Goal: Task Accomplishment & Management: Complete application form

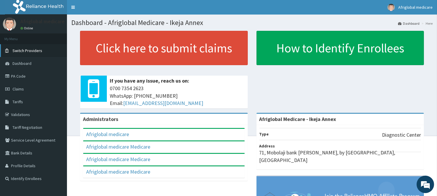
click at [33, 53] on span "Switch Providers" at bounding box center [28, 50] width 30 height 5
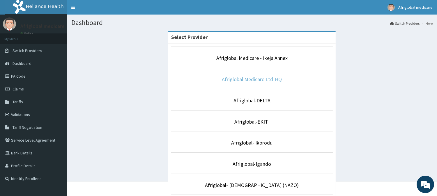
click at [255, 82] on link "Afriglobal Medicare Ltd-HQ" at bounding box center [252, 79] width 60 height 7
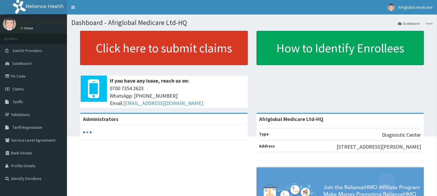
click at [216, 47] on link "Click here to submit claims" at bounding box center [164, 48] width 168 height 34
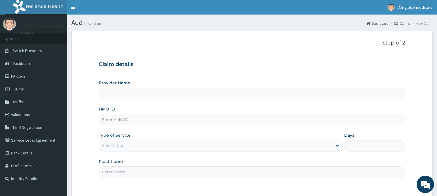
click at [138, 124] on input "HMO ID" at bounding box center [252, 119] width 307 height 11
type input "Afriglobal Medicare Ltd-HQ"
paste input "OKB12098A"
click at [110, 119] on input "OKB12098A" at bounding box center [252, 119] width 307 height 11
click at [123, 122] on input "OKB/12098A" at bounding box center [252, 119] width 307 height 11
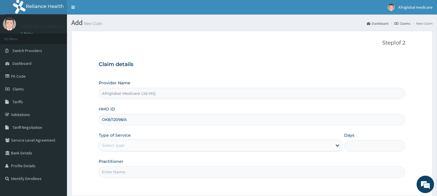
type input "OKB/12098/A"
click at [124, 145] on div "Select type" at bounding box center [113, 146] width 22 height 6
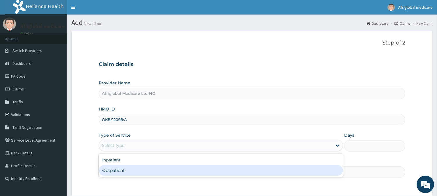
click at [127, 166] on div "Outpatient" at bounding box center [221, 171] width 245 height 10
type input "1"
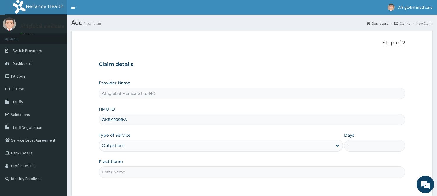
click at [127, 170] on input "Practitioner" at bounding box center [252, 172] width 307 height 11
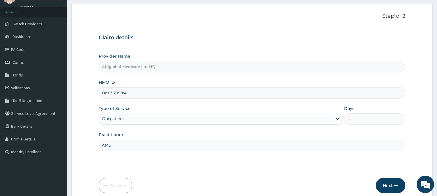
scroll to position [52, 0]
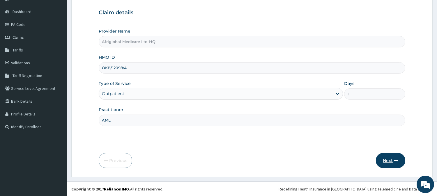
type input "AML"
click at [392, 162] on button "Next" at bounding box center [390, 160] width 29 height 15
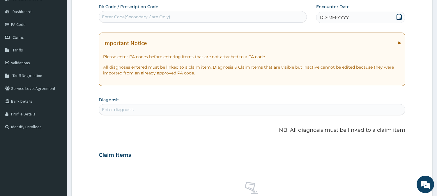
click at [153, 18] on div "Enter Code(Secondary Care Only)" at bounding box center [136, 17] width 68 height 6
paste input "PA1CF2F9"
click at [108, 16] on input "PA1CF2F9" at bounding box center [112, 17] width 20 height 6
type input "PA/1CF2F9"
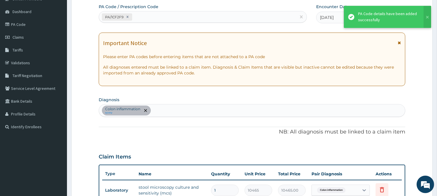
scroll to position [164, 0]
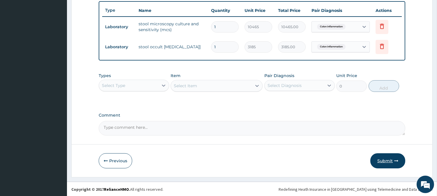
click at [392, 164] on button "Submit" at bounding box center [388, 161] width 35 height 15
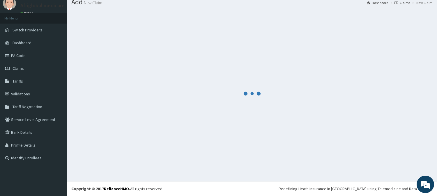
scroll to position [21, 0]
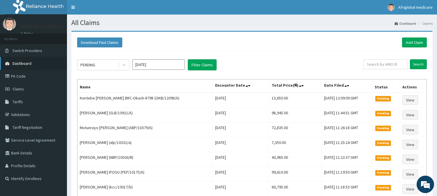
click at [17, 62] on span "Dashboard" at bounding box center [22, 63] width 19 height 5
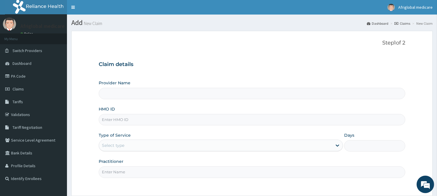
click at [113, 117] on input "HMO ID" at bounding box center [252, 119] width 307 height 11
paste input "MOP10163A"
type input "MOP10163A"
type input "Afriglobal Medicare Ltd-HQ"
click at [111, 121] on input "MOP10163A" at bounding box center [252, 119] width 307 height 11
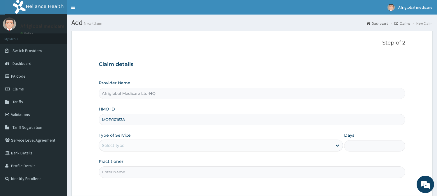
click at [122, 120] on input "MOP/10163A" at bounding box center [252, 119] width 307 height 11
type input "MOP/10163/A"
click at [118, 148] on div "Select type" at bounding box center [113, 146] width 22 height 6
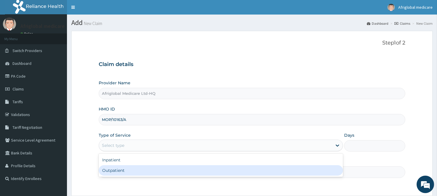
click at [122, 170] on div "Outpatient" at bounding box center [221, 171] width 245 height 10
type input "1"
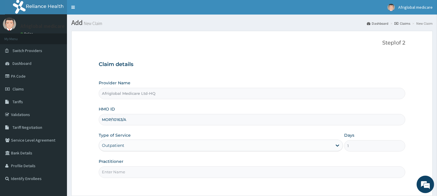
click at [125, 177] on input "Practitioner" at bounding box center [252, 172] width 307 height 11
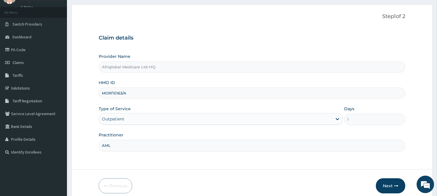
scroll to position [52, 0]
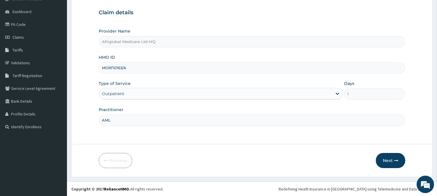
type input "AML"
click at [400, 153] on div "Next" at bounding box center [390, 160] width 29 height 15
click at [390, 160] on button "Next" at bounding box center [390, 160] width 29 height 15
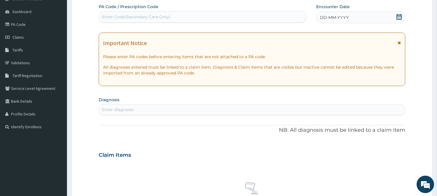
click at [150, 16] on div "Enter Code(Secondary Care Only)" at bounding box center [136, 17] width 68 height 6
paste input "PAAD2613"
click at [106, 17] on input "PAAD2613" at bounding box center [112, 17] width 21 height 6
type input "PA/AD2613"
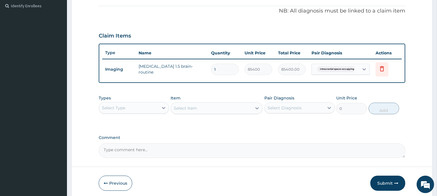
scroll to position [196, 0]
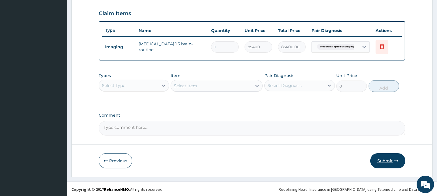
click at [388, 159] on button "Submit" at bounding box center [388, 161] width 35 height 15
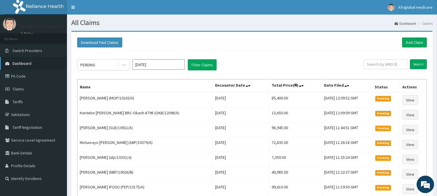
click at [30, 64] on span "Dashboard" at bounding box center [22, 63] width 19 height 5
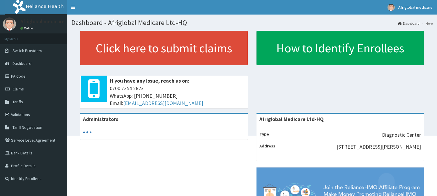
click at [141, 46] on link "Click here to submit claims" at bounding box center [164, 48] width 168 height 34
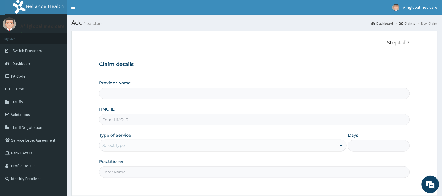
click at [126, 122] on input "HMO ID" at bounding box center [254, 119] width 311 height 11
paste input "OKB10573A"
type input "OKB10573A"
type input "Afriglobal Medicare Ltd-HQ"
click at [111, 122] on input "OKB10573A" at bounding box center [252, 119] width 307 height 11
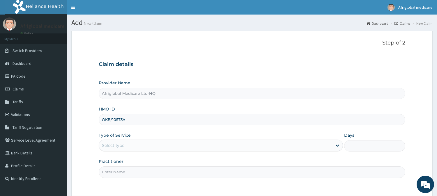
click at [123, 121] on input "OKB/10573A" at bounding box center [252, 119] width 307 height 11
type input "OKB/10573/A"
click at [122, 143] on div "Select type" at bounding box center [215, 145] width 233 height 9
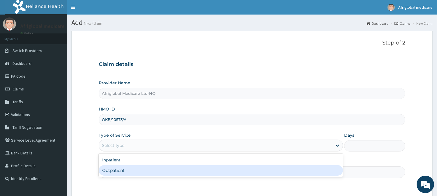
click at [126, 172] on div "Outpatient" at bounding box center [221, 171] width 245 height 10
type input "1"
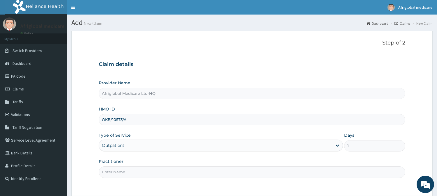
click at [126, 172] on input "Practitioner" at bounding box center [252, 172] width 307 height 11
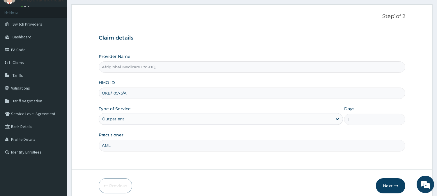
scroll to position [52, 0]
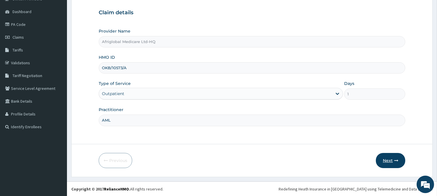
type input "AML"
click at [392, 159] on button "Next" at bounding box center [390, 160] width 29 height 15
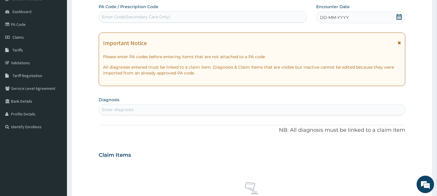
click at [158, 16] on div "Enter Code(Secondary Care Only)" at bounding box center [136, 17] width 68 height 6
paste input "PAB00989"
click at [108, 16] on input "PAB00989" at bounding box center [113, 17] width 22 height 6
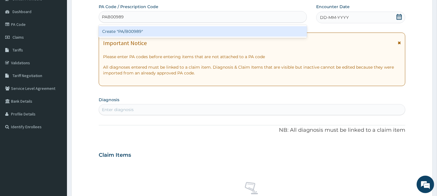
type input "PA/B00989"
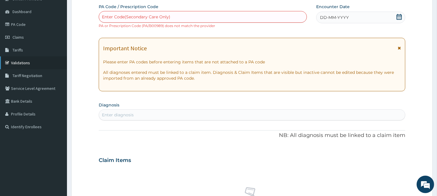
scroll to position [20, 0]
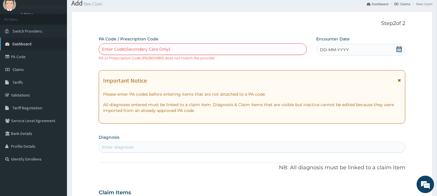
click at [23, 43] on span "Dashboard" at bounding box center [22, 43] width 19 height 5
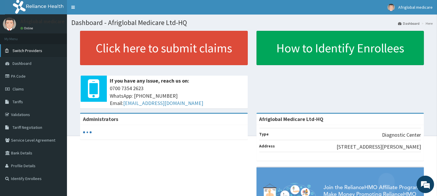
click at [19, 51] on span "Switch Providers" at bounding box center [28, 50] width 30 height 5
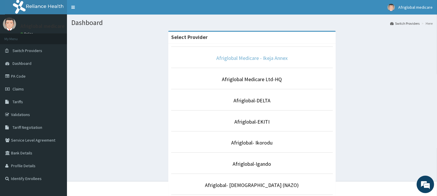
click at [254, 60] on link "Afriglobal Medicare - Ikeja Annex" at bounding box center [252, 58] width 71 height 7
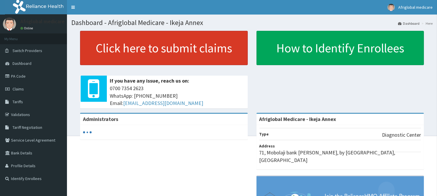
click at [139, 59] on link "Click here to submit claims" at bounding box center [164, 48] width 168 height 34
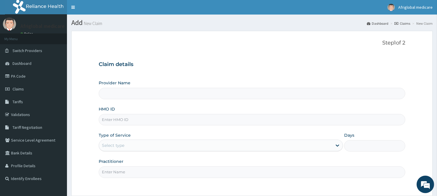
click at [137, 122] on input "HMO ID" at bounding box center [252, 119] width 307 height 11
paste input "OKB10573A"
type input "OKB10573A"
type input "Afriglobal Medicare - Ikeja Annex"
click at [110, 121] on input "OKB10573A" at bounding box center [252, 119] width 307 height 11
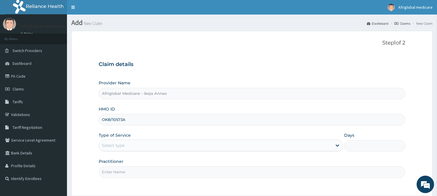
click at [123, 122] on input "OKB/10573A" at bounding box center [252, 119] width 307 height 11
type input "OKB/10573/A"
click at [129, 150] on div "Select type" at bounding box center [215, 145] width 233 height 9
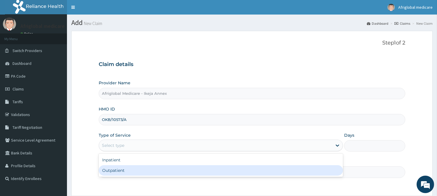
click at [129, 168] on div "Outpatient" at bounding box center [221, 171] width 245 height 10
type input "1"
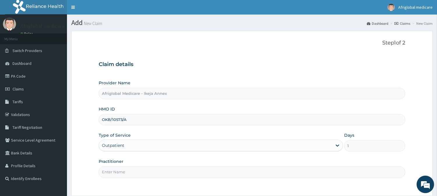
click at [129, 168] on input "Practitioner" at bounding box center [252, 172] width 307 height 11
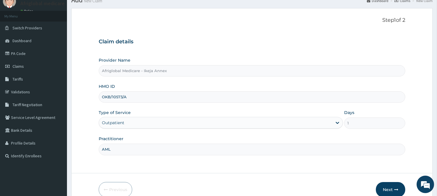
scroll to position [52, 0]
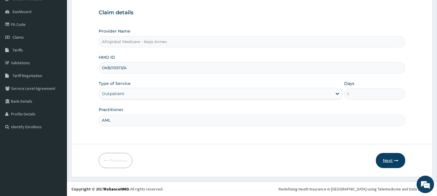
type input "AML"
click at [385, 158] on button "Next" at bounding box center [390, 160] width 29 height 15
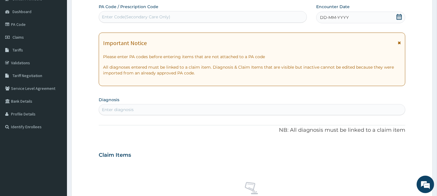
click at [184, 15] on div "Enter Code(Secondary Care Only)" at bounding box center [203, 16] width 208 height 9
paste input "PAB00989"
click at [108, 16] on input "PAB00989" at bounding box center [113, 17] width 22 height 6
type input "PA/B00989"
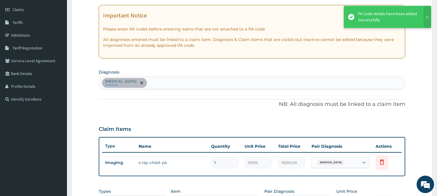
scroll to position [117, 0]
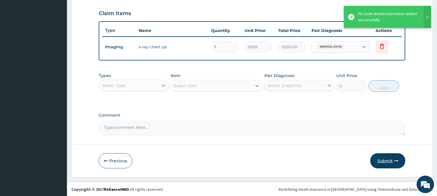
click at [392, 161] on button "Submit" at bounding box center [388, 161] width 35 height 15
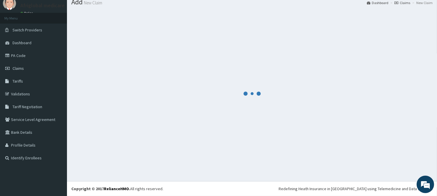
scroll to position [21, 0]
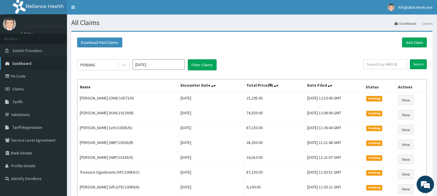
click at [34, 64] on link "Dashboard" at bounding box center [33, 63] width 67 height 13
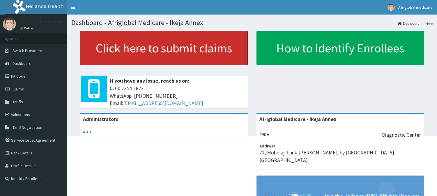
click at [100, 48] on link "Click here to submit claims" at bounding box center [164, 48] width 168 height 34
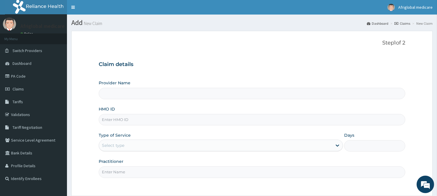
type input "Afriglobal Medicare - Ikeja Annex"
click at [119, 120] on input "HMO ID" at bounding box center [252, 119] width 307 height 11
paste input "MOP10163A"
click at [112, 119] on input "MOP10163A" at bounding box center [252, 119] width 307 height 11
click at [122, 120] on input "MOP/10163A" at bounding box center [252, 119] width 307 height 11
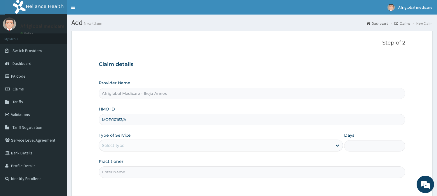
type input "MOP/10163/A"
click at [128, 152] on div "Provider Name Afriglobal Medicare - Ikeja Annex HMO ID MOP/10163/A Type of Serv…" at bounding box center [252, 129] width 307 height 98
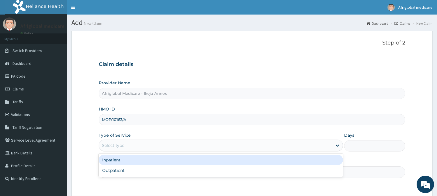
click at [130, 147] on div "Select type" at bounding box center [215, 145] width 233 height 9
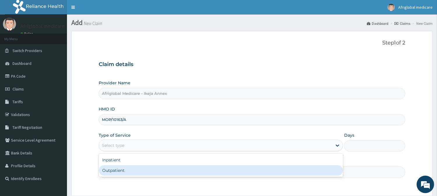
click at [130, 167] on div "Outpatient" at bounding box center [221, 171] width 245 height 10
type input "1"
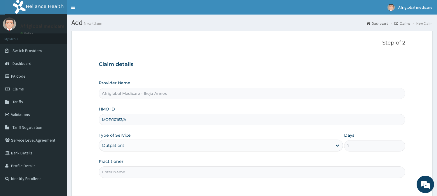
click at [131, 174] on input "Practitioner" at bounding box center [252, 172] width 307 height 11
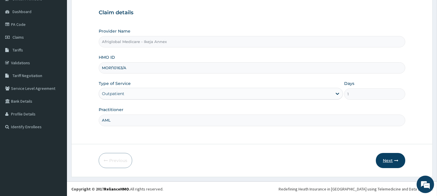
type input "AML"
click at [394, 158] on button "Next" at bounding box center [390, 160] width 29 height 15
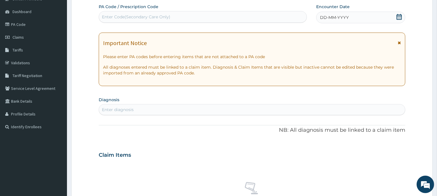
click at [173, 19] on div "Enter Code(Secondary Care Only)" at bounding box center [203, 16] width 208 height 9
paste input "PA20510E"
click at [107, 17] on input "PA20510E" at bounding box center [112, 17] width 20 height 6
type input "PA/20510E"
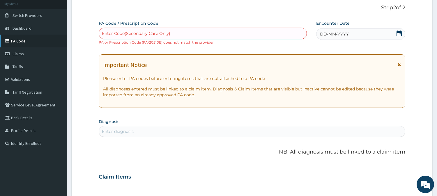
scroll to position [20, 0]
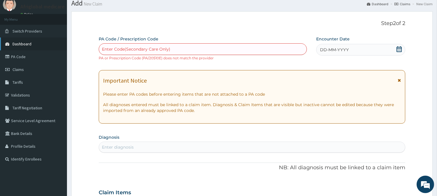
click at [25, 45] on span "Dashboard" at bounding box center [22, 43] width 19 height 5
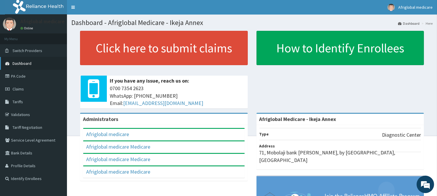
click at [26, 64] on span "Dashboard" at bounding box center [22, 63] width 19 height 5
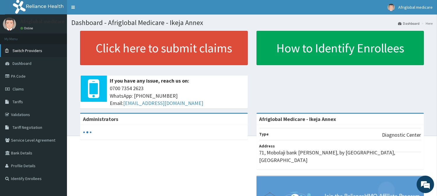
click at [26, 55] on link "Switch Providers" at bounding box center [33, 50] width 67 height 13
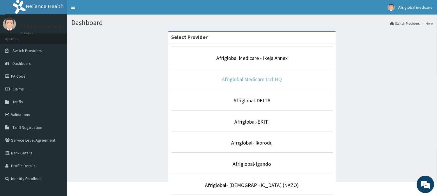
click at [251, 79] on link "Afriglobal Medicare Ltd-HQ" at bounding box center [252, 79] width 60 height 7
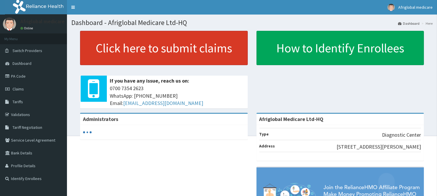
click at [219, 53] on link "Click here to submit claims" at bounding box center [164, 48] width 168 height 34
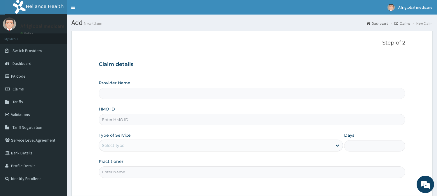
click at [171, 120] on input "HMO ID" at bounding box center [252, 119] width 307 height 11
type input "Afriglobal Medicare Ltd-HQ"
paste input "MOP10163A"
click at [110, 119] on input "MOP10163A" at bounding box center [252, 119] width 307 height 11
click at [123, 121] on input "MOP/10163A" at bounding box center [252, 119] width 307 height 11
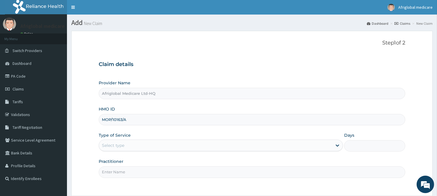
type input "MOP/10163/A"
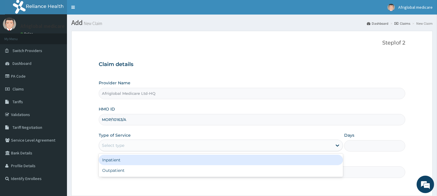
click at [128, 150] on div "Select type" at bounding box center [215, 145] width 233 height 9
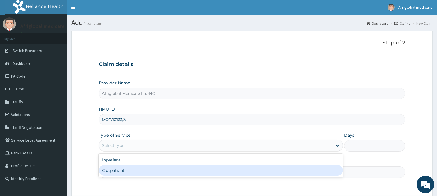
click at [126, 171] on div "Outpatient" at bounding box center [221, 171] width 245 height 10
type input "1"
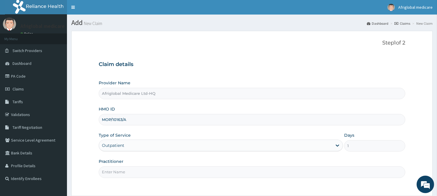
click at [126, 171] on input "Practitioner" at bounding box center [252, 172] width 307 height 11
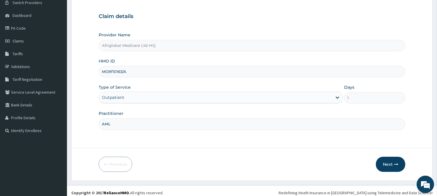
scroll to position [52, 0]
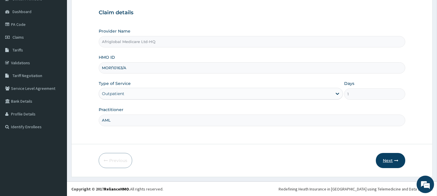
type input "AML"
click at [388, 159] on button "Next" at bounding box center [390, 160] width 29 height 15
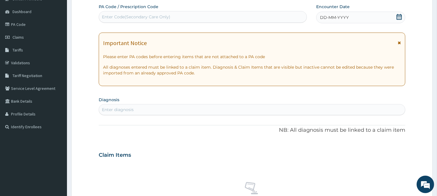
click at [152, 15] on div "Enter Code(Secondary Care Only)" at bounding box center [136, 17] width 68 height 6
paste input "PA20510E"
click at [108, 17] on input "PA20510E" at bounding box center [112, 17] width 20 height 6
type input "PA/20510E"
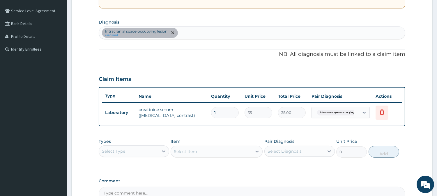
scroll to position [149, 0]
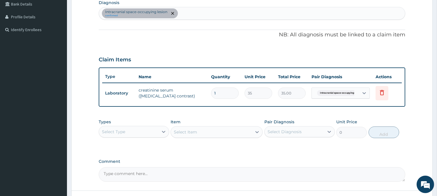
click at [119, 124] on div "Types Select Type" at bounding box center [134, 128] width 71 height 19
drag, startPoint x: 122, startPoint y: 137, endPoint x: 121, endPoint y: 144, distance: 6.5
click at [122, 137] on div "Types Select Type" at bounding box center [134, 128] width 71 height 19
click at [123, 139] on div "Types Select Type Item Select Item Pair Diagnosis Select Diagnosis Unit Price 0…" at bounding box center [252, 128] width 307 height 25
click at [125, 130] on div "Select Type" at bounding box center [113, 132] width 23 height 6
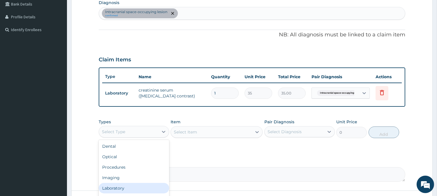
click at [118, 188] on div "Laboratory" at bounding box center [134, 188] width 71 height 10
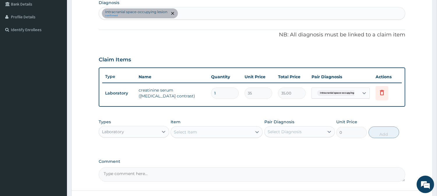
click at [200, 132] on div "Select Item" at bounding box center [211, 132] width 81 height 9
paste input "Creatinine"
type input "Creatinine"
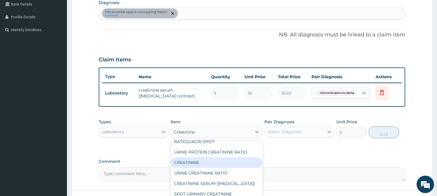
scroll to position [65, 0]
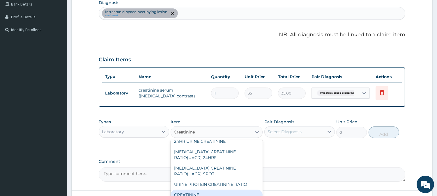
click at [202, 190] on div "CREATININE" at bounding box center [217, 195] width 92 height 10
type input "1750"
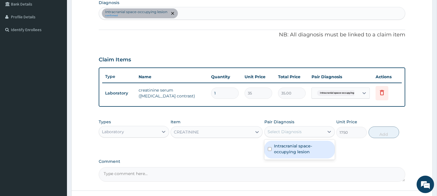
click at [304, 132] on div "Select Diagnosis" at bounding box center [294, 131] width 59 height 9
click at [300, 144] on label "Intracranial space-occupying lesion" at bounding box center [302, 149] width 57 height 12
checkbox input "true"
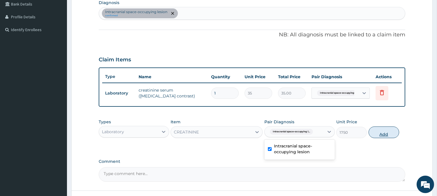
click at [381, 133] on button "Add" at bounding box center [384, 133] width 31 height 12
type input "0"
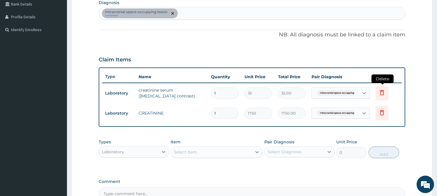
click at [380, 92] on icon at bounding box center [382, 92] width 7 height 7
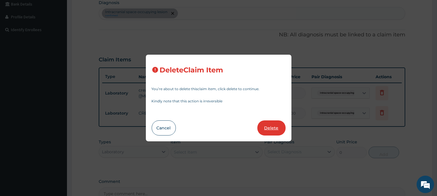
click at [261, 129] on button "Delete" at bounding box center [272, 128] width 28 height 15
type input "1750"
type input "1750.00"
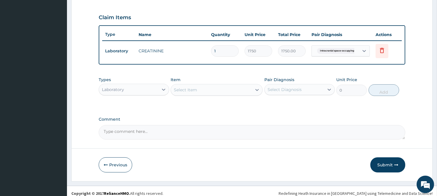
scroll to position [196, 0]
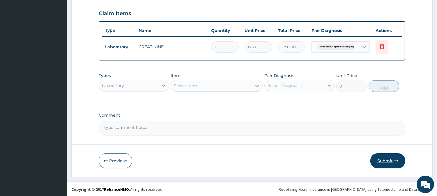
click at [382, 161] on button "Submit" at bounding box center [388, 161] width 35 height 15
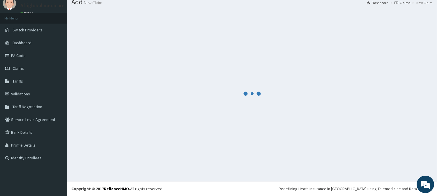
scroll to position [21, 0]
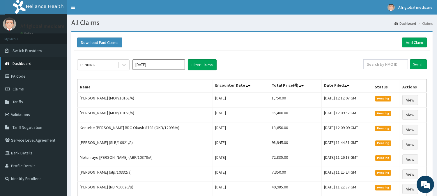
click at [20, 61] on span "Dashboard" at bounding box center [22, 63] width 19 height 5
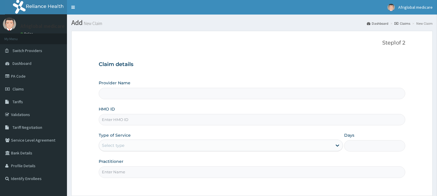
click at [124, 120] on input "HMO ID" at bounding box center [252, 119] width 307 height 11
paste input "AVL10321B"
click at [110, 120] on input "AVL10321B" at bounding box center [252, 119] width 307 height 11
click at [123, 120] on input "AVL/10321B" at bounding box center [252, 119] width 307 height 11
click at [122, 120] on input "AVL/10321B" at bounding box center [252, 119] width 307 height 11
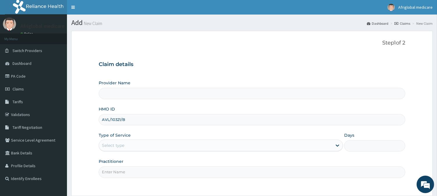
type input "AVL/10321/B"
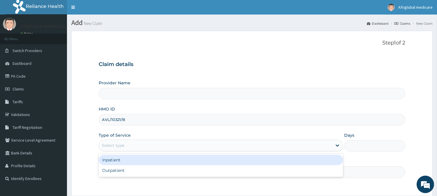
click at [125, 142] on div "Select type" at bounding box center [215, 145] width 233 height 9
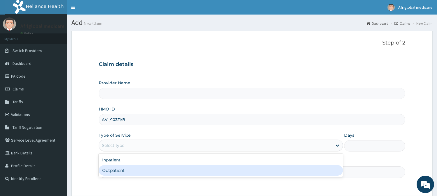
click at [120, 167] on div "Outpatient" at bounding box center [221, 171] width 245 height 10
type input "1"
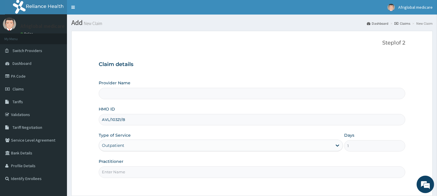
click at [120, 170] on input "Practitioner" at bounding box center [252, 172] width 307 height 11
type input "A"
type input "Afriglobal Medicare Ltd-HQ"
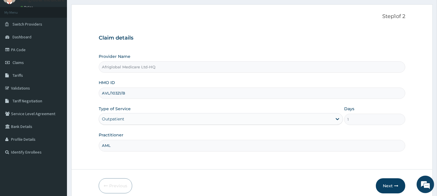
scroll to position [52, 0]
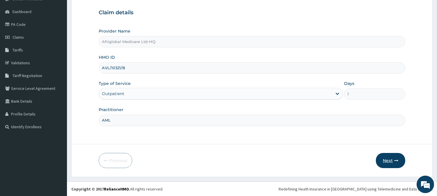
type input "AML"
click at [381, 158] on button "Next" at bounding box center [390, 160] width 29 height 15
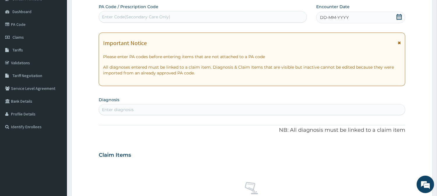
click at [162, 18] on div "Enter Code(Secondary Care Only)" at bounding box center [136, 17] width 68 height 6
paste input "PA5C797A"
click at [107, 17] on input "PA5C797A" at bounding box center [112, 17] width 21 height 6
type input "PA/5C797A"
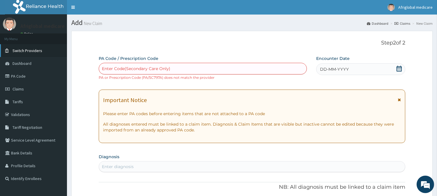
click at [35, 48] on span "Switch Providers" at bounding box center [28, 50] width 30 height 5
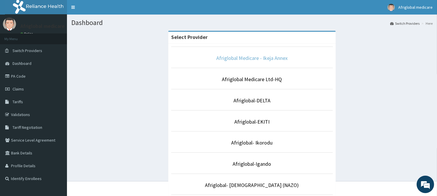
click at [241, 57] on link "Afriglobal Medicare - Ikeja Annex" at bounding box center [252, 58] width 71 height 7
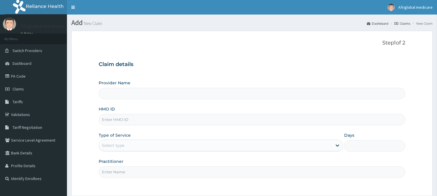
click at [126, 119] on input "HMO ID" at bounding box center [252, 119] width 307 height 11
type input "Afriglobal Medicare - Ikeja Annex"
paste input "AVL10321B"
click at [108, 119] on input "AVL10321B" at bounding box center [252, 119] width 307 height 11
click at [120, 120] on input "AVL/10321B" at bounding box center [252, 119] width 307 height 11
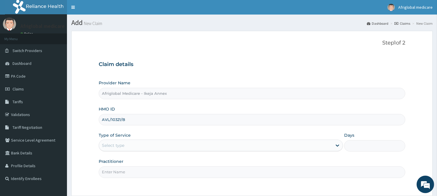
type input "AVL/10321/B"
click at [127, 144] on div "Select type" at bounding box center [215, 145] width 233 height 9
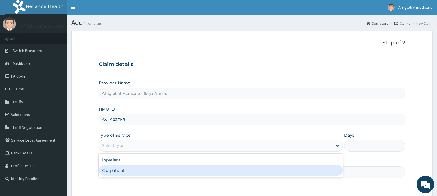
click at [127, 168] on div "Outpatient" at bounding box center [221, 171] width 245 height 10
type input "1"
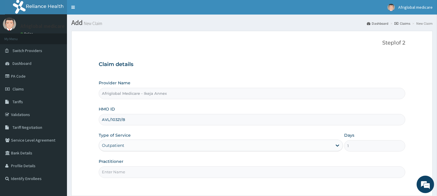
click at [127, 173] on input "Practitioner" at bounding box center [252, 172] width 307 height 11
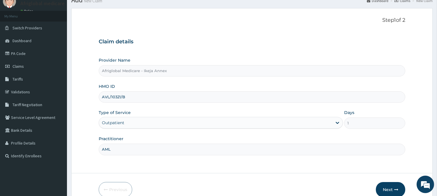
scroll to position [52, 0]
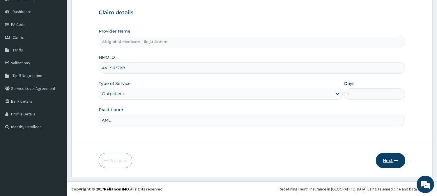
type input "AML"
click at [385, 161] on button "Next" at bounding box center [390, 160] width 29 height 15
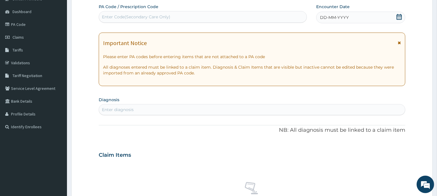
click at [154, 14] on div "Enter Code(Secondary Care Only)" at bounding box center [136, 17] width 68 height 6
paste input "PA5C797A"
click at [108, 18] on input "PA5C797A" at bounding box center [112, 17] width 21 height 6
type input "PA/5C797A"
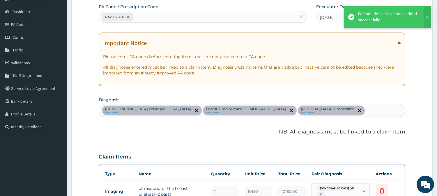
scroll to position [190, 0]
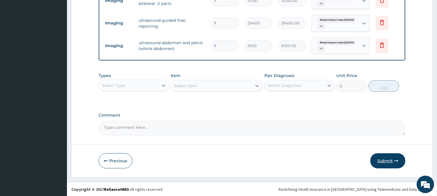
click at [394, 160] on button "Submit" at bounding box center [388, 161] width 35 height 15
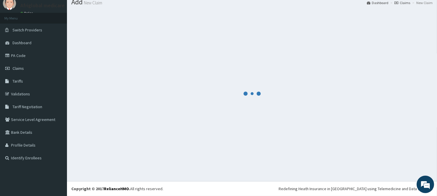
scroll to position [21, 0]
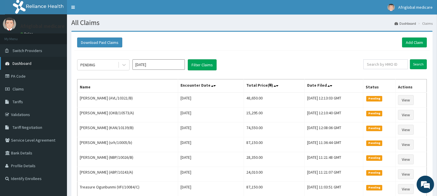
click at [27, 64] on span "Dashboard" at bounding box center [22, 63] width 19 height 5
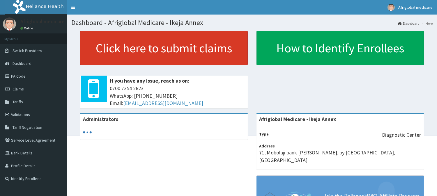
click at [104, 42] on link "Click here to submit claims" at bounding box center [164, 48] width 168 height 34
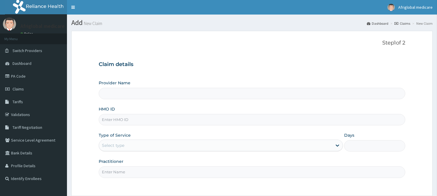
click at [129, 120] on input "HMO ID" at bounding box center [252, 119] width 307 height 11
paste input "OKB10355A"
type input "OKB10355A"
type input "Afriglobal Medicare - Ikeja Annex"
click at [110, 120] on input "OKB10355A" at bounding box center [252, 119] width 307 height 11
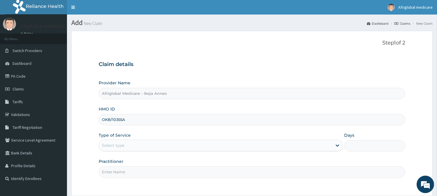
click at [123, 121] on input "OKB/10355A" at bounding box center [252, 119] width 307 height 11
type input "OKB/10355/A"
click at [125, 146] on div "Select type" at bounding box center [215, 145] width 233 height 9
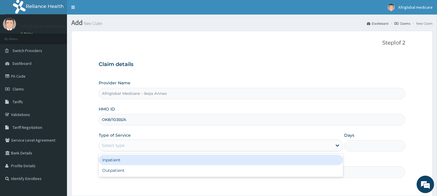
drag, startPoint x: 126, startPoint y: 161, endPoint x: 126, endPoint y: 167, distance: 5.2
click at [126, 167] on div "Inpatient Outpatient" at bounding box center [221, 165] width 245 height 23
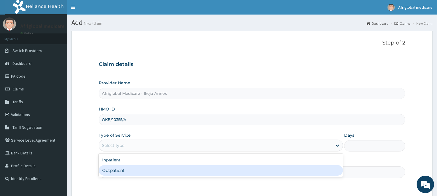
click at [126, 173] on div "Outpatient" at bounding box center [221, 171] width 245 height 10
type input "1"
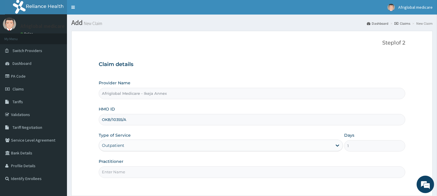
click at [126, 171] on input "Practitioner" at bounding box center [252, 172] width 307 height 11
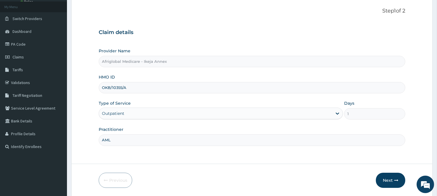
scroll to position [32, 0]
type input "AML"
click at [389, 177] on button "Next" at bounding box center [390, 180] width 29 height 15
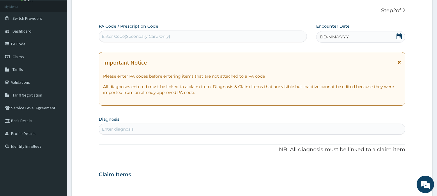
click at [139, 32] on div "Enter Code(Secondary Care Only)" at bounding box center [203, 36] width 208 height 9
paste input "PAF21531"
type input "PAF21531"
click at [107, 32] on div "PAF21531" at bounding box center [203, 36] width 208 height 9
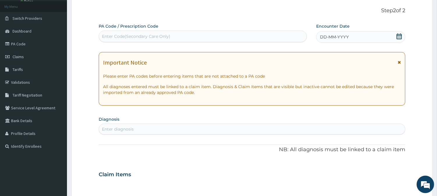
click at [111, 37] on div "Enter Code(Secondary Care Only)" at bounding box center [136, 37] width 68 height 6
paste input "PAF21531"
click at [109, 38] on input "PAF21531" at bounding box center [111, 37] width 19 height 6
type input "PA/F21531"
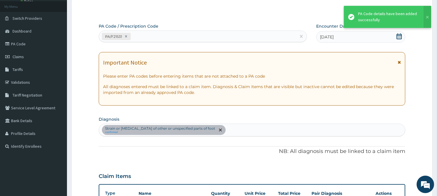
scroll to position [144, 0]
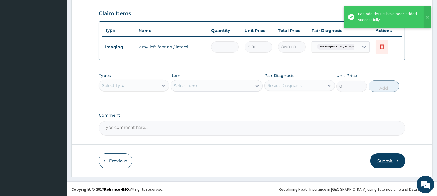
click at [389, 159] on button "Submit" at bounding box center [388, 161] width 35 height 15
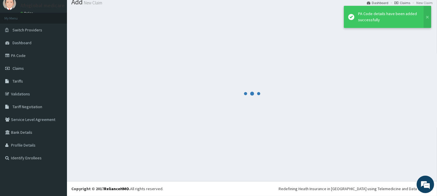
scroll to position [21, 0]
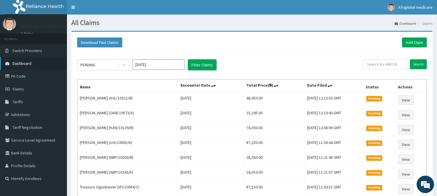
click at [36, 60] on link "Dashboard" at bounding box center [33, 63] width 67 height 13
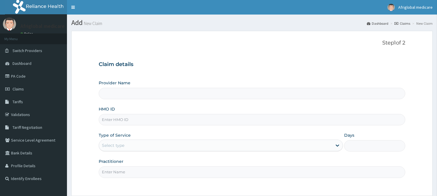
click at [123, 122] on input "HMO ID" at bounding box center [252, 119] width 307 height 11
paste input "OHT12945A"
type input "OHT12945A"
type input "Afriglobal Medicare - Ikeja Annex"
click at [111, 120] on input "OHT12945A" at bounding box center [252, 119] width 307 height 11
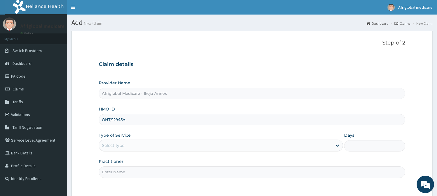
click at [124, 121] on input "OHT/12945A" at bounding box center [252, 119] width 307 height 11
click at [124, 120] on input "OHT/12945A" at bounding box center [252, 119] width 307 height 11
type input "OHT/12945/A"
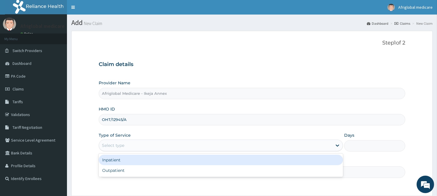
click at [128, 143] on div "Select type" at bounding box center [215, 145] width 233 height 9
click at [129, 168] on div "Outpatient" at bounding box center [221, 171] width 245 height 10
type input "1"
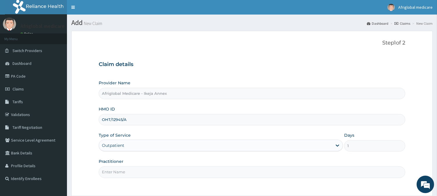
click at [129, 171] on input "Practitioner" at bounding box center [252, 172] width 307 height 11
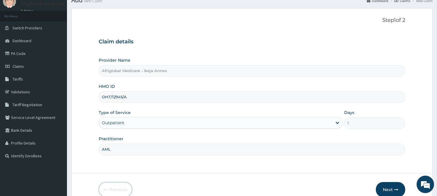
scroll to position [52, 0]
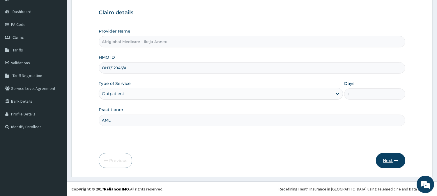
type input "AML"
click at [393, 161] on button "Next" at bounding box center [390, 160] width 29 height 15
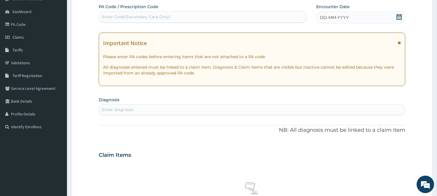
click at [150, 16] on div "Enter Code(Secondary Care Only)" at bounding box center [136, 17] width 68 height 6
paste input "PA6D03F7"
click at [108, 18] on input "PA6D03F7" at bounding box center [113, 17] width 22 height 6
type input "PA/6D03F7"
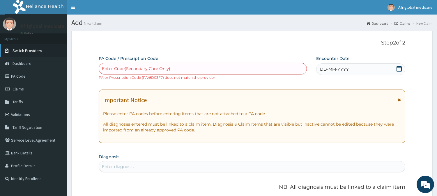
click at [21, 56] on link "Switch Providers" at bounding box center [33, 50] width 67 height 13
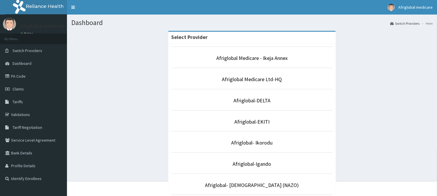
click at [20, 62] on span "Dashboard" at bounding box center [22, 63] width 19 height 5
drag, startPoint x: 249, startPoint y: 88, endPoint x: 249, endPoint y: 83, distance: 5.6
click at [249, 88] on li "Afriglobal Medicare Ltd-HQ" at bounding box center [252, 79] width 162 height 22
click at [249, 82] on link "Afriglobal Medicare Ltd-HQ" at bounding box center [252, 79] width 60 height 7
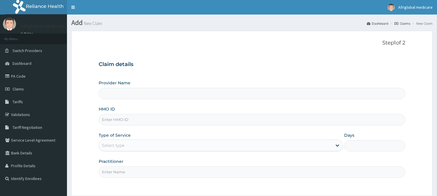
click at [153, 122] on input "HMO ID" at bounding box center [252, 119] width 307 height 11
type input "Afriglobal Medicare Ltd-HQ"
paste input "OHT12945A"
click at [111, 120] on input "OHT12945A" at bounding box center [252, 119] width 307 height 11
click at [124, 121] on input "OHT/12945A" at bounding box center [252, 119] width 307 height 11
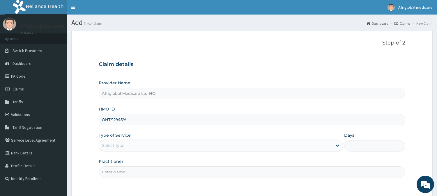
type input "OHT/12945/A"
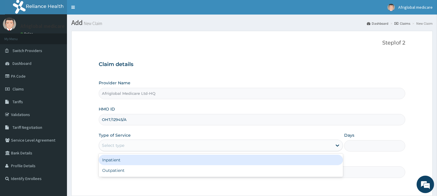
click at [129, 145] on div "Select type" at bounding box center [215, 145] width 233 height 9
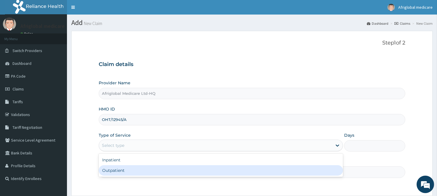
click at [129, 168] on div "Outpatient" at bounding box center [221, 171] width 245 height 10
type input "1"
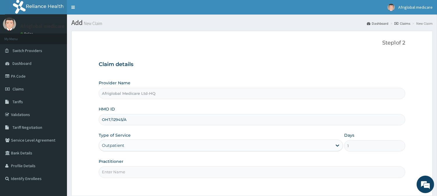
click at [129, 176] on input "Practitioner" at bounding box center [252, 172] width 307 height 11
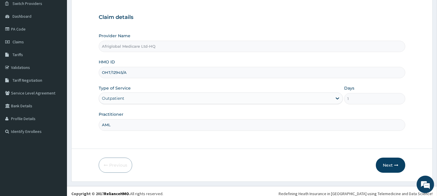
scroll to position [52, 0]
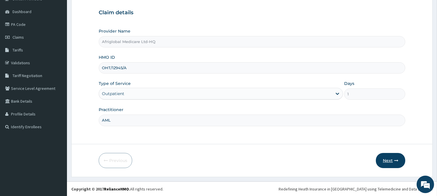
type input "AML"
click at [388, 164] on button "Next" at bounding box center [390, 160] width 29 height 15
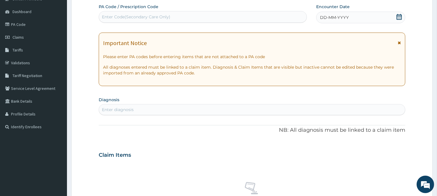
click at [159, 15] on div "Enter Code(Secondary Care Only)" at bounding box center [136, 17] width 68 height 6
paste input "PA6D03F7"
click at [108, 18] on input "PA6D03F7" at bounding box center [113, 17] width 22 height 6
type input "PA/6D03F7"
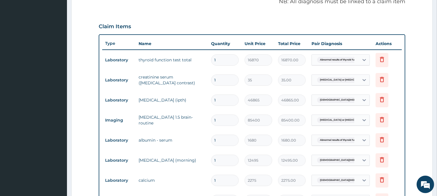
scroll to position [178, 0]
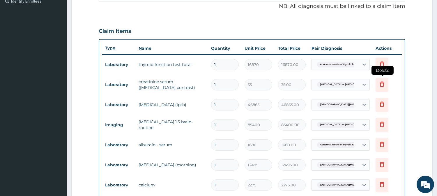
click at [379, 88] on icon at bounding box center [382, 84] width 7 height 7
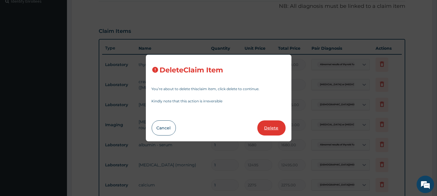
click at [267, 135] on button "Delete" at bounding box center [272, 128] width 28 height 15
type input "46865"
type input "46865.00"
type input "85400"
type input "85400.00"
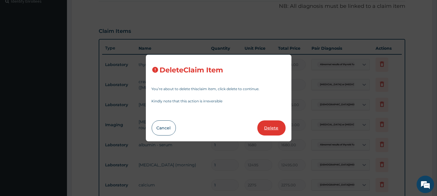
type input "1680"
type input "1680.00"
type input "12495"
type input "12495.00"
type input "2275"
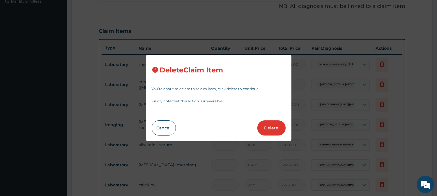
type input "2275.00"
type input "10010"
type input "10010.00"
type input "5005"
type input "5005.00"
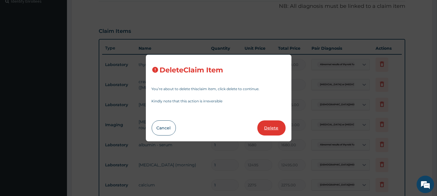
type input "21945"
type input "21945.00"
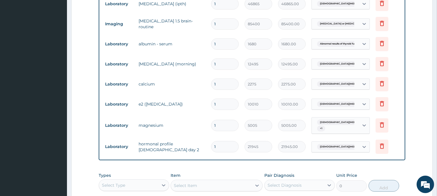
scroll to position [307, 0]
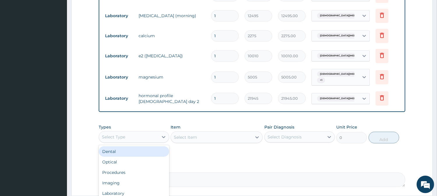
click at [130, 142] on div "Select Type" at bounding box center [128, 137] width 59 height 9
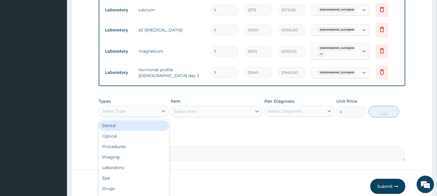
scroll to position [371, 0]
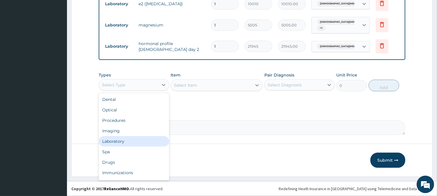
click at [126, 143] on div "Laboratory" at bounding box center [134, 141] width 71 height 10
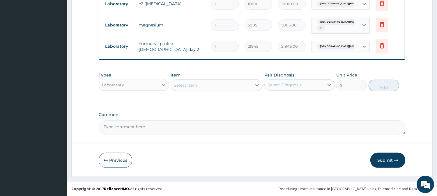
click at [198, 88] on div "Select Item" at bounding box center [211, 85] width 81 height 9
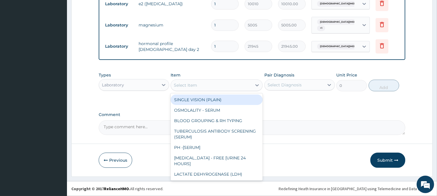
paste input "Creatinine"
type input "Creatinine"
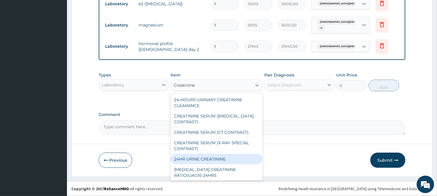
click at [198, 154] on div "24HR URINE CREATININE" at bounding box center [217, 159] width 92 height 10
type input "4550"
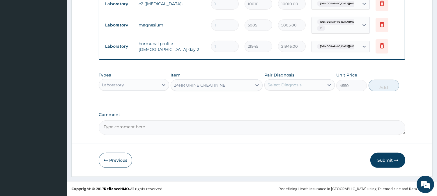
click at [202, 87] on div "24HR URINE CREATININE" at bounding box center [200, 85] width 52 height 6
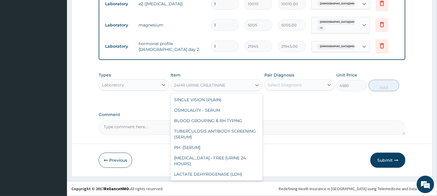
scroll to position [2237, 0]
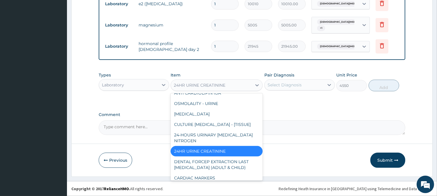
paste input "Creatinine"
type input "Creatinine"
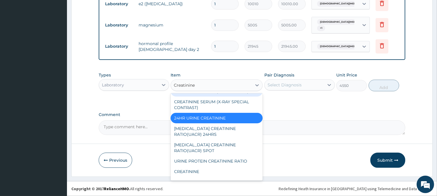
scroll to position [65, 0]
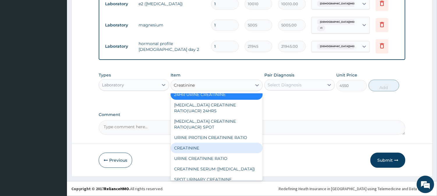
click at [202, 143] on div "CREATININE" at bounding box center [217, 148] width 92 height 10
type input "1750"
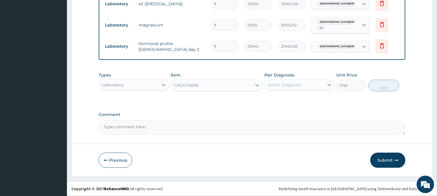
click at [296, 75] on div "Pair Diagnosis Select Diagnosis" at bounding box center [300, 81] width 71 height 19
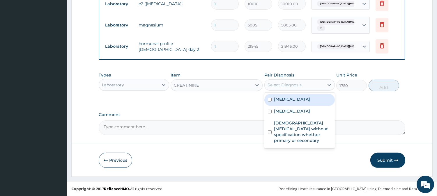
click at [296, 81] on div "Select Diagnosis" at bounding box center [294, 84] width 59 height 9
click at [294, 102] on label "Abnormal results of thyroid function studies" at bounding box center [292, 99] width 36 height 6
checkbox input "true"
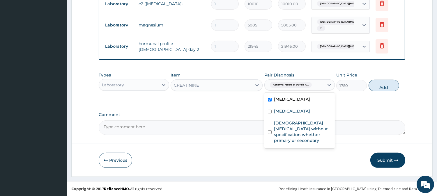
click at [287, 118] on div "Acromegaly or pituitary gigantism" at bounding box center [300, 112] width 71 height 12
checkbox input "true"
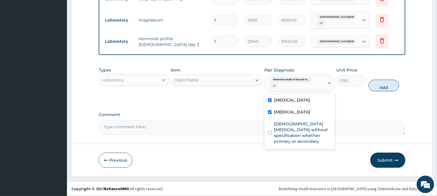
click at [287, 145] on label "Female infertility without specification whether primary or secondary" at bounding box center [302, 132] width 57 height 23
checkbox input "true"
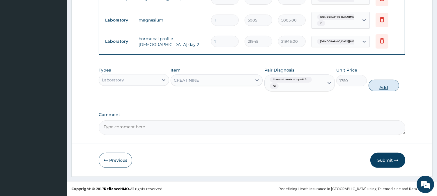
click at [375, 91] on button "Add" at bounding box center [384, 86] width 31 height 12
type input "0"
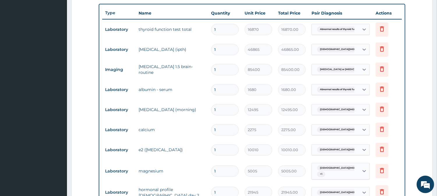
scroll to position [209, 0]
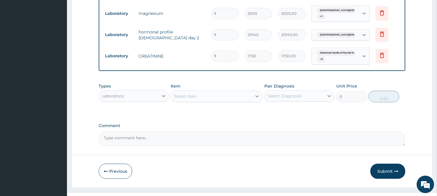
click at [381, 179] on button "Submit" at bounding box center [388, 171] width 35 height 15
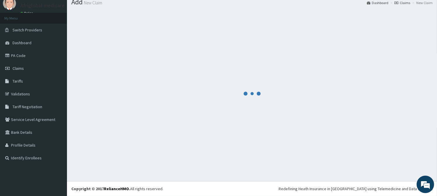
scroll to position [21, 0]
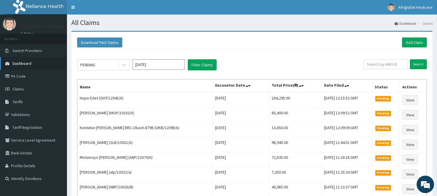
click at [34, 62] on link "Dashboard" at bounding box center [33, 63] width 67 height 13
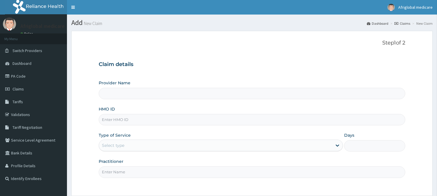
drag, startPoint x: 0, startPoint y: 0, endPoint x: 129, endPoint y: 123, distance: 178.5
click at [129, 123] on input "HMO ID" at bounding box center [252, 119] width 307 height 11
paste input "CIR10053A"
type input "CIR10053A"
click at [108, 120] on input "CIR10053A" at bounding box center [252, 119] width 307 height 11
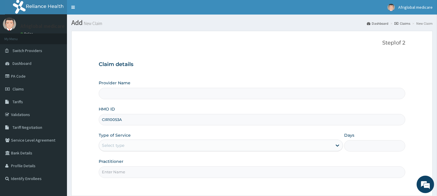
type input "Afriglobal Medicare Ltd-HQ"
click at [121, 122] on input "CIR/10053A" at bounding box center [252, 119] width 307 height 11
type input "CIR/10053/A"
click at [123, 146] on div "Select type" at bounding box center [113, 146] width 22 height 6
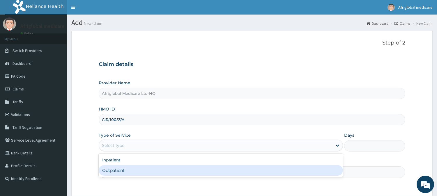
click at [126, 168] on div "Outpatient" at bounding box center [221, 171] width 245 height 10
type input "1"
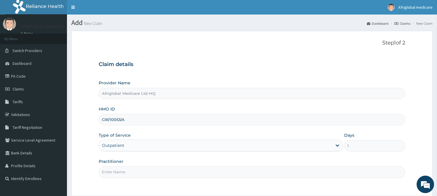
click at [126, 175] on input "Practitioner" at bounding box center [252, 172] width 307 height 11
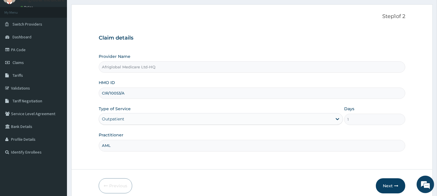
scroll to position [52, 0]
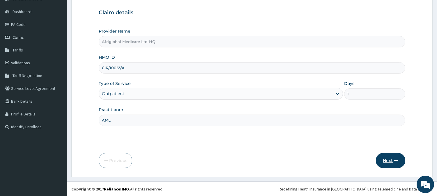
type input "AML"
click at [389, 164] on button "Next" at bounding box center [390, 160] width 29 height 15
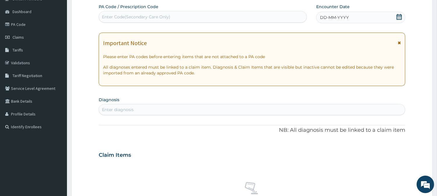
click at [156, 19] on div "Enter Code(Secondary Care Only)" at bounding box center [136, 17] width 68 height 6
paste input "PA9D815A"
click at [107, 18] on input "PA9D815A" at bounding box center [112, 17] width 21 height 6
type input "PA/9D815A"
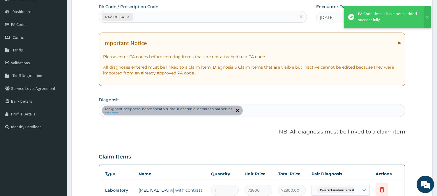
scroll to position [164, 0]
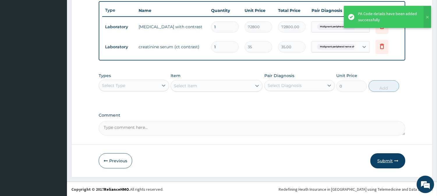
click at [390, 154] on button "Submit" at bounding box center [388, 161] width 35 height 15
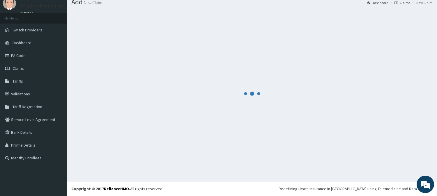
scroll to position [21, 0]
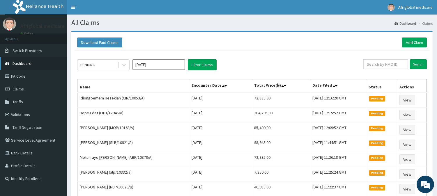
click at [31, 65] on link "Dashboard" at bounding box center [33, 63] width 67 height 13
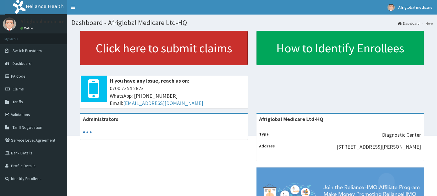
click at [136, 48] on link "Click here to submit claims" at bounding box center [164, 48] width 168 height 34
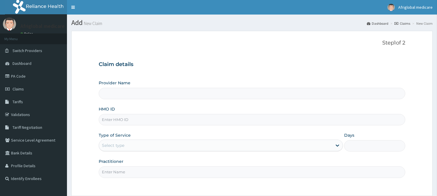
click at [141, 119] on input "HMO ID" at bounding box center [252, 119] width 307 height 11
paste input "MBI10346A"
type input "MBI10346A"
type input "Afriglobal Medicare Ltd-HQ"
click at [109, 119] on input "MBI10346A" at bounding box center [252, 119] width 307 height 11
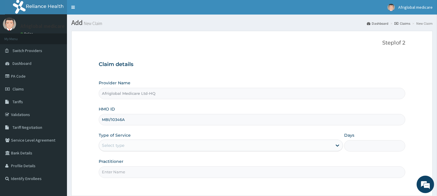
click at [121, 122] on input "MBI/10346A" at bounding box center [252, 119] width 307 height 11
type input "MBI/10346/A"
click at [126, 149] on div "Select type" at bounding box center [215, 145] width 233 height 9
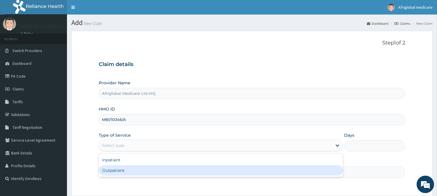
click at [126, 171] on div "Outpatient" at bounding box center [221, 171] width 245 height 10
type input "1"
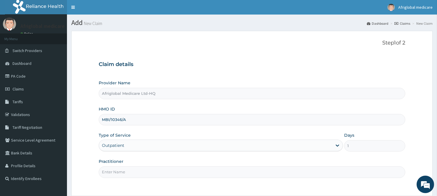
click at [126, 176] on input "Practitioner" at bounding box center [252, 172] width 307 height 11
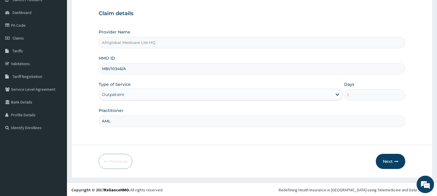
scroll to position [52, 0]
type input "AML"
drag, startPoint x: 381, startPoint y: 152, endPoint x: 385, endPoint y: 152, distance: 3.6
click at [385, 152] on form "Step 1 of 2 Claim details Provider Name Afriglobal Medicare Ltd-HQ HMO ID MBI/1…" at bounding box center [252, 78] width 362 height 198
click at [389, 162] on button "Next" at bounding box center [390, 160] width 29 height 15
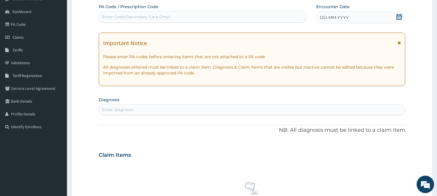
click at [166, 15] on div "Enter Code(Secondary Care Only)" at bounding box center [136, 17] width 68 height 6
paste input "PAD8FEEC"
click at [107, 17] on input "PAD8FEEC" at bounding box center [113, 17] width 23 height 6
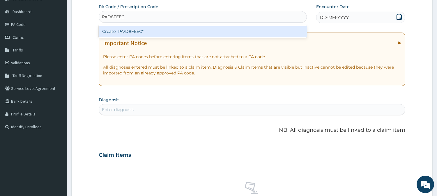
type input "PA/D8FEEC"
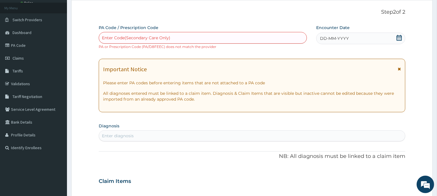
scroll to position [0, 0]
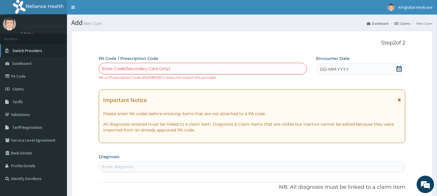
click at [27, 51] on span "Switch Providers" at bounding box center [28, 50] width 30 height 5
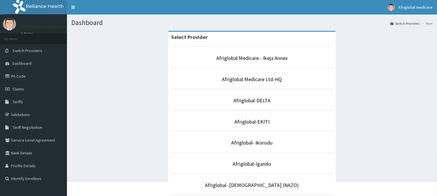
click at [260, 55] on p "Afriglobal Medicare - Ikeja Annex" at bounding box center [252, 59] width 162 height 8
click at [260, 56] on link "Afriglobal Medicare - Ikeja Annex" at bounding box center [252, 58] width 71 height 7
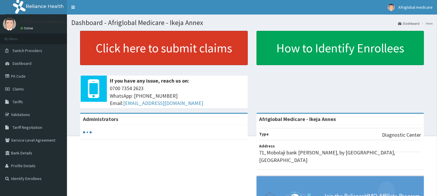
click at [156, 51] on link "Click here to submit claims" at bounding box center [164, 48] width 168 height 34
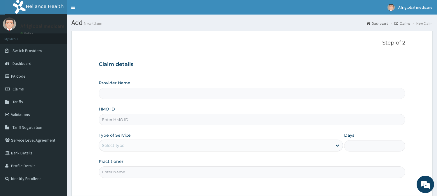
click at [143, 119] on input "HMO ID" at bounding box center [252, 119] width 307 height 11
type input "Afriglobal Medicare - Ikeja Annex"
paste input "MBI10346A"
click at [108, 122] on input "MBI10346A" at bounding box center [252, 119] width 307 height 11
click at [110, 119] on input "MBI10346A" at bounding box center [252, 119] width 307 height 11
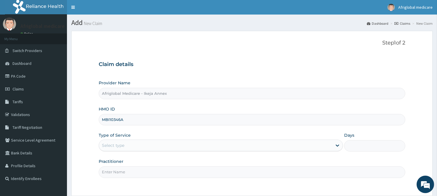
click at [110, 119] on input "MBI10346A" at bounding box center [252, 119] width 307 height 11
click at [123, 119] on input "MBI/10346A" at bounding box center [252, 119] width 307 height 11
type input "MBI/10346/A"
click at [132, 146] on div "Select type" at bounding box center [215, 145] width 233 height 9
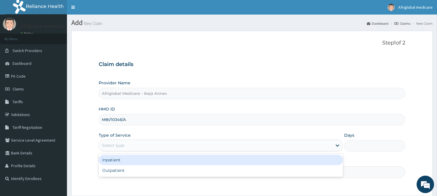
click at [133, 167] on div "Outpatient" at bounding box center [221, 171] width 245 height 10
type input "1"
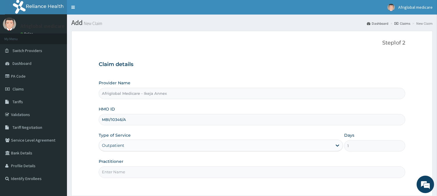
click at [133, 170] on input "Practitioner" at bounding box center [252, 172] width 307 height 11
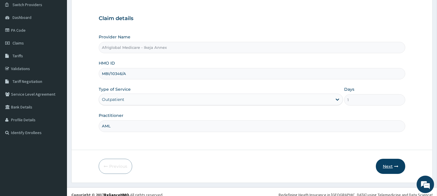
scroll to position [52, 0]
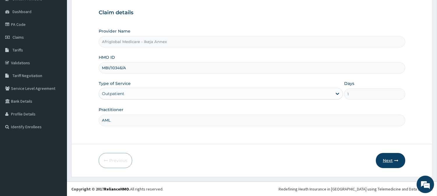
type input "AML"
click at [396, 159] on icon "button" at bounding box center [397, 161] width 4 height 4
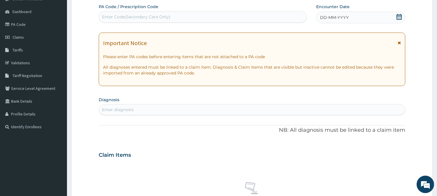
click at [155, 15] on div "Enter Code(Secondary Care Only)" at bounding box center [136, 17] width 68 height 6
paste input "PAD8FEEC"
click at [109, 17] on input "PAD8FEEC" at bounding box center [113, 17] width 23 height 6
click at [109, 16] on input "PAD8FEEC" at bounding box center [113, 17] width 23 height 6
type input "PA/D8FEEC"
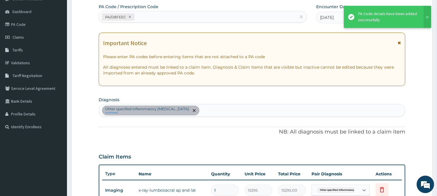
scroll to position [85, 0]
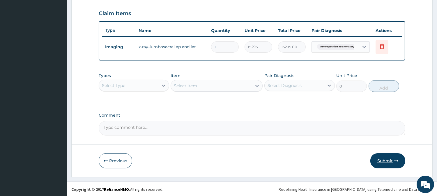
click at [388, 158] on button "Submit" at bounding box center [388, 161] width 35 height 15
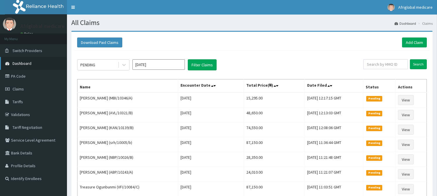
click at [31, 63] on link "Dashboard" at bounding box center [33, 63] width 67 height 13
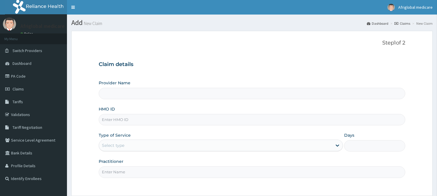
click at [131, 118] on input "HMO ID" at bounding box center [252, 119] width 307 height 11
type input "OHT12945A"
type input "Afriglobal Medicare - Ikeja Annex"
click at [109, 121] on input "OHT12945A" at bounding box center [252, 119] width 307 height 11
click at [111, 122] on input "OHT12945A" at bounding box center [252, 119] width 307 height 11
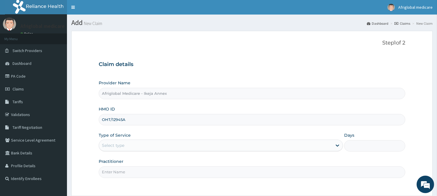
click at [123, 120] on input "OHT/12945A" at bounding box center [252, 119] width 307 height 11
type input "OHT/12945/A"
click at [116, 143] on div "Select type" at bounding box center [113, 146] width 22 height 6
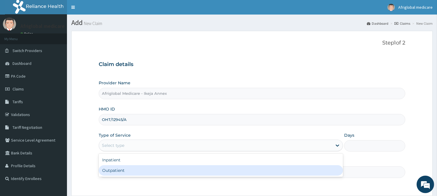
click at [126, 169] on div "Outpatient" at bounding box center [221, 171] width 245 height 10
type input "1"
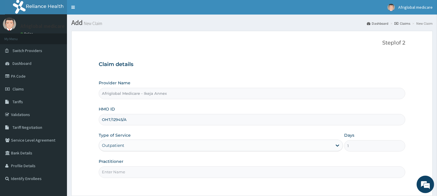
click at [126, 175] on input "Practitioner" at bounding box center [252, 172] width 307 height 11
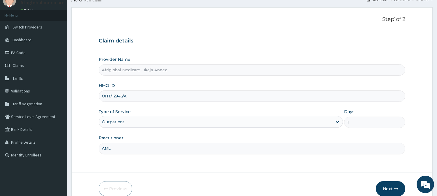
scroll to position [52, 0]
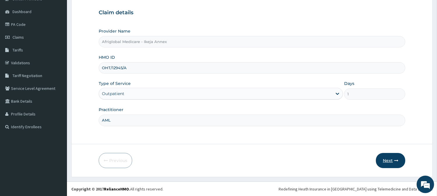
type input "AML"
click at [397, 161] on icon "button" at bounding box center [397, 161] width 4 height 4
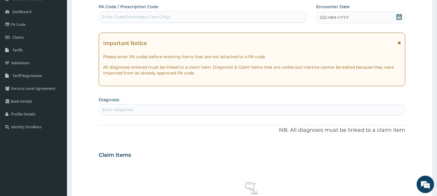
click at [164, 18] on div "Enter Code(Secondary Care Only)" at bounding box center [136, 17] width 68 height 6
paste input "PAA770C3"
click at [108, 16] on input "PAA770C3" at bounding box center [113, 17] width 22 height 6
type input "PA/A770C3"
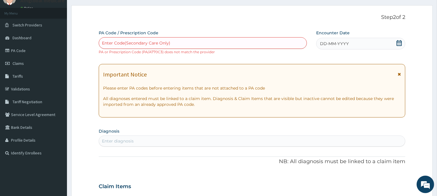
scroll to position [0, 0]
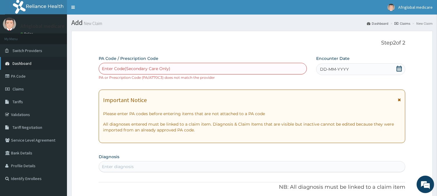
click at [34, 59] on link "Dashboard" at bounding box center [33, 63] width 67 height 13
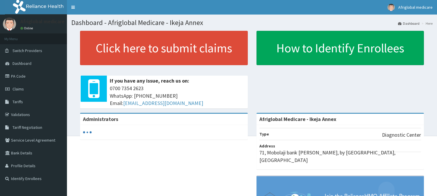
click at [28, 51] on span "Switch Providers" at bounding box center [28, 50] width 30 height 5
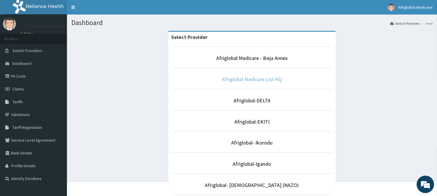
click at [247, 79] on link "Afriglobal Medicare Ltd-HQ" at bounding box center [252, 79] width 60 height 7
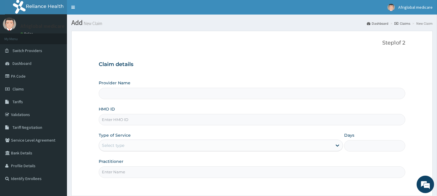
click at [135, 121] on input "HMO ID" at bounding box center [252, 119] width 307 height 11
type input "Afriglobal Medicare Ltd-HQ"
paste input "OHT12945A"
click at [110, 121] on input "OHT12945A" at bounding box center [252, 119] width 307 height 11
click at [122, 118] on input "OHT/12945A" at bounding box center [252, 119] width 307 height 11
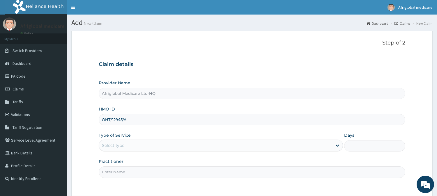
type input "OHT/12945/A"
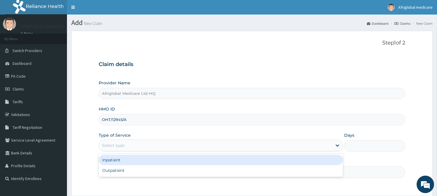
click at [127, 144] on div "Select type" at bounding box center [215, 145] width 233 height 9
click at [125, 168] on div "Outpatient" at bounding box center [221, 171] width 245 height 10
type input "1"
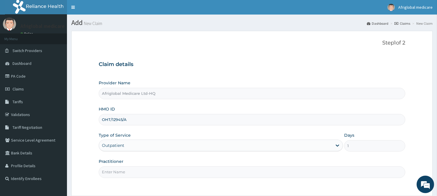
click at [125, 175] on input "Practitioner" at bounding box center [252, 172] width 307 height 11
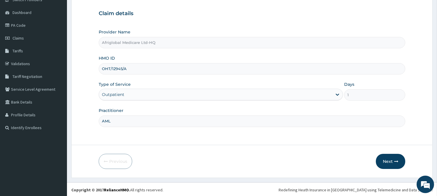
scroll to position [52, 0]
type input "AML"
click at [388, 161] on button "Next" at bounding box center [390, 160] width 29 height 15
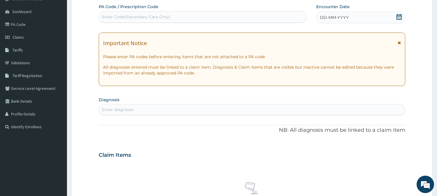
click at [143, 19] on div "Enter Code(Secondary Care Only)" at bounding box center [136, 17] width 68 height 6
paste input "PAA770C3"
click at [109, 17] on input "PAA770C3" at bounding box center [113, 17] width 22 height 6
click at [107, 16] on input "PAA770C3" at bounding box center [113, 17] width 22 height 6
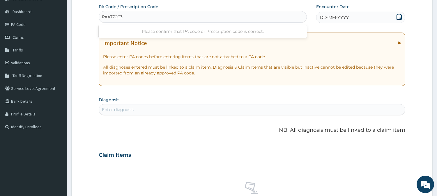
type input "PA/A770C3"
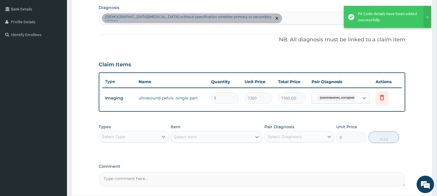
scroll to position [196, 0]
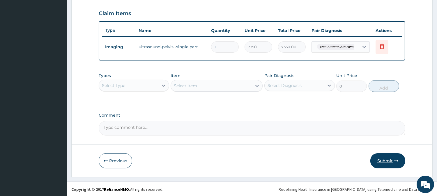
click at [397, 159] on icon "button" at bounding box center [397, 161] width 4 height 4
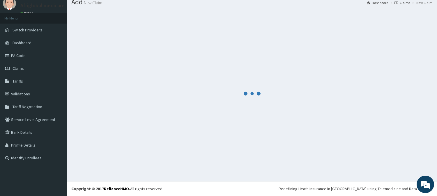
scroll to position [21, 0]
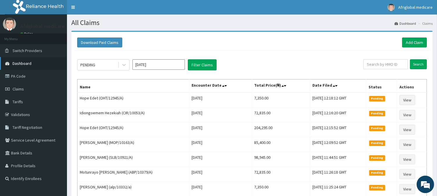
click at [40, 64] on link "Dashboard" at bounding box center [33, 63] width 67 height 13
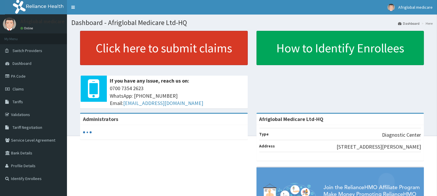
click at [147, 34] on link "Click here to submit claims" at bounding box center [164, 48] width 168 height 34
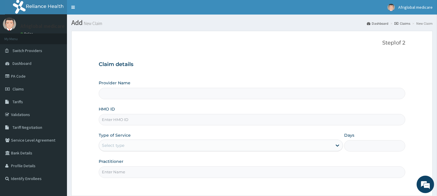
click at [130, 124] on input "HMO ID" at bounding box center [252, 119] width 307 height 11
paste input "ZTT100002A"
type input "ZTT100002A"
type input "Afriglobal Medicare Ltd-HQ"
click at [108, 121] on input "ZTT100002A" at bounding box center [252, 119] width 307 height 11
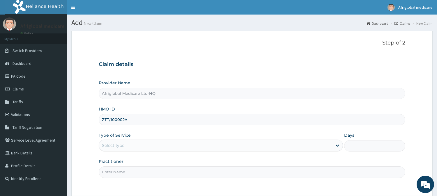
click at [124, 123] on input "ZTT/100002A" at bounding box center [252, 119] width 307 height 11
type input "ZTT/100002/A"
click at [130, 147] on div "Select type" at bounding box center [215, 145] width 233 height 9
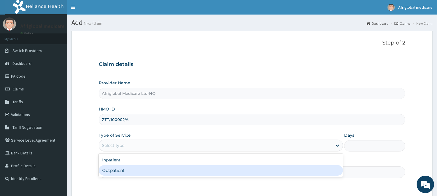
click at [130, 173] on div "Outpatient" at bounding box center [221, 171] width 245 height 10
type input "1"
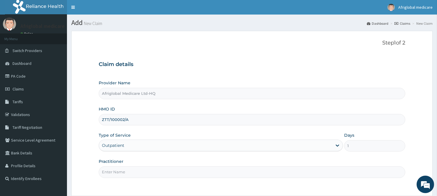
click at [130, 173] on input "Practitioner" at bounding box center [252, 172] width 307 height 11
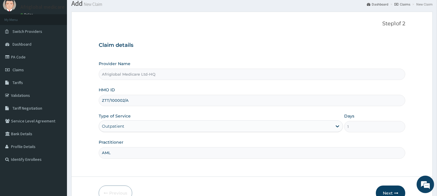
scroll to position [52, 0]
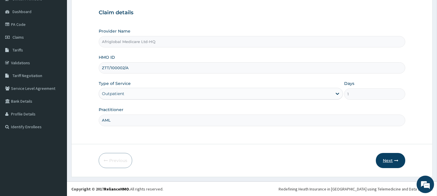
type input "AML"
click at [391, 155] on button "Next" at bounding box center [390, 160] width 29 height 15
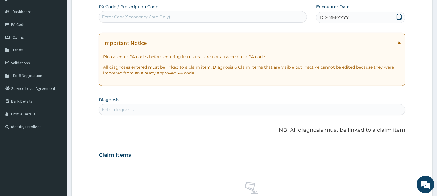
click at [145, 19] on div "Enter Code(Secondary Care Only)" at bounding box center [136, 17] width 68 height 6
paste input "PA354020"
click at [108, 18] on input "PA354020" at bounding box center [112, 17] width 21 height 6
type input "PA/354020"
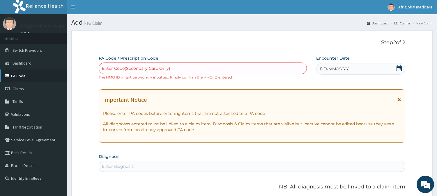
scroll to position [0, 0]
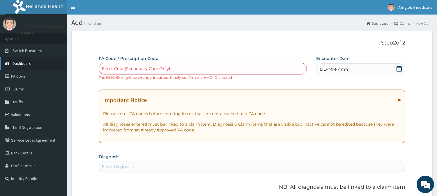
click at [25, 65] on span "Dashboard" at bounding box center [22, 63] width 19 height 5
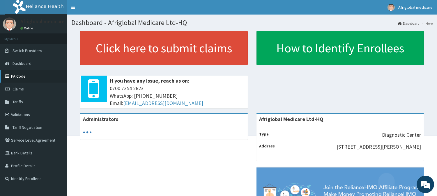
click at [25, 76] on link "PA Code" at bounding box center [33, 76] width 67 height 13
click at [25, 52] on span "Switch Providers" at bounding box center [28, 50] width 30 height 5
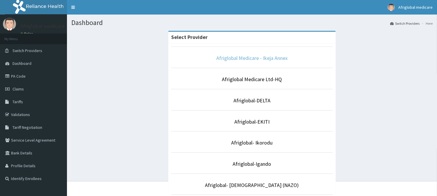
click at [247, 59] on link "Afriglobal Medicare - Ikeja Annex" at bounding box center [252, 58] width 71 height 7
click at [265, 82] on link "Afriglobal Medicare Ltd-HQ" at bounding box center [252, 79] width 60 height 7
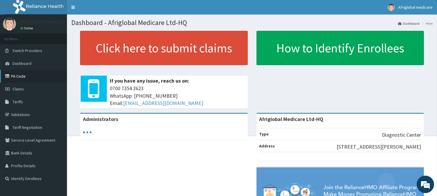
click at [21, 75] on link "PA Code" at bounding box center [33, 76] width 67 height 13
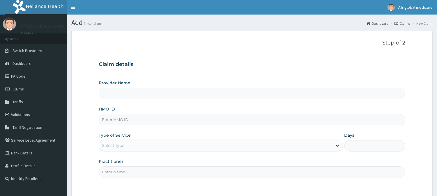
click at [126, 120] on input "HMO ID" at bounding box center [252, 119] width 307 height 11
paste input "ZTT/10002/A"
type input "ZTT/10002/A"
type input "Afriglobal Medicare Ltd-HQ"
type input "ZTT/10002/A"
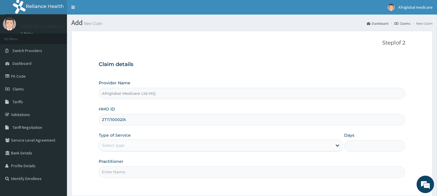
click at [129, 145] on div "Select type" at bounding box center [215, 145] width 233 height 9
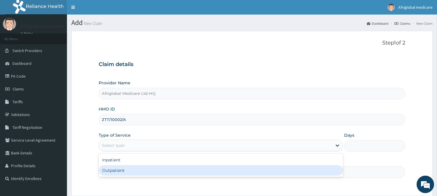
click at [127, 171] on div "Outpatient" at bounding box center [221, 171] width 245 height 10
type input "1"
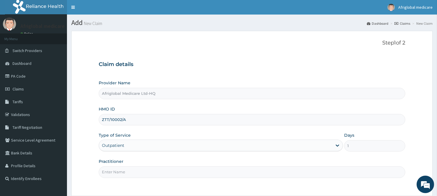
click at [127, 171] on input "Practitioner" at bounding box center [252, 172] width 307 height 11
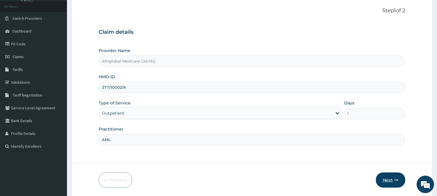
type input "AML"
click at [389, 173] on button "Next" at bounding box center [390, 180] width 29 height 15
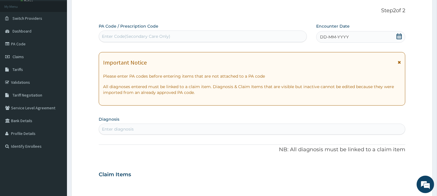
click at [119, 37] on div "Enter Code(Secondary Care Only)" at bounding box center [136, 37] width 68 height 6
paste input "PA/354020"
type input "PA/354020"
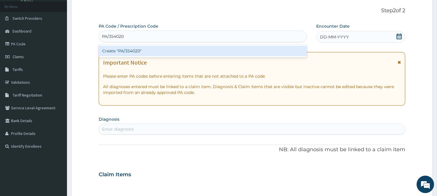
click at [124, 50] on div "Create "PA/354020"" at bounding box center [203, 51] width 208 height 10
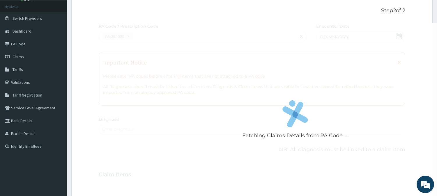
scroll to position [144, 0]
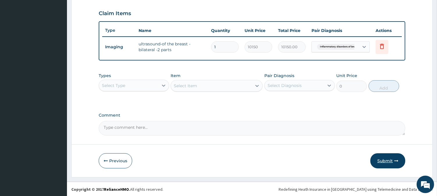
click at [389, 154] on button "Submit" at bounding box center [388, 161] width 35 height 15
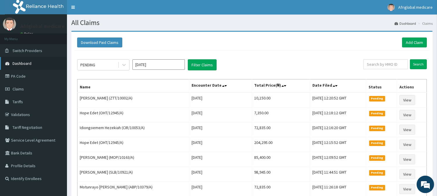
click at [19, 59] on link "Dashboard" at bounding box center [33, 63] width 67 height 13
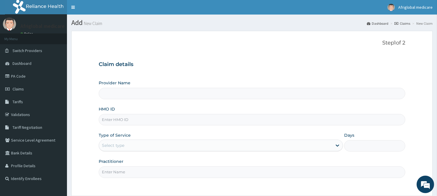
drag, startPoint x: 0, startPoint y: 0, endPoint x: 146, endPoint y: 121, distance: 189.2
click at [146, 121] on input "HMO ID" at bounding box center [252, 119] width 307 height 11
paste input "wbs10049c"
type input "wbs10049c"
type input "Afriglobal Medicare Ltd-HQ"
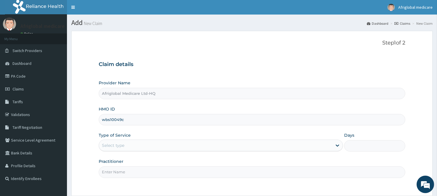
click at [109, 121] on input "wbs10049c" at bounding box center [252, 119] width 307 height 11
click at [124, 120] on input "wbs/10049c" at bounding box center [252, 119] width 307 height 11
click at [123, 122] on input "wbs/10049c" at bounding box center [252, 119] width 307 height 11
type input "wbs/10049/c"
click at [126, 148] on div "Select type" at bounding box center [215, 145] width 233 height 9
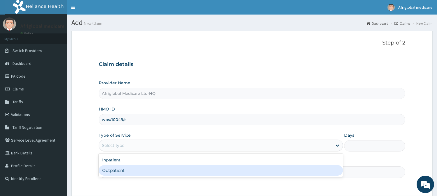
click at [126, 171] on div "Outpatient" at bounding box center [221, 171] width 245 height 10
type input "1"
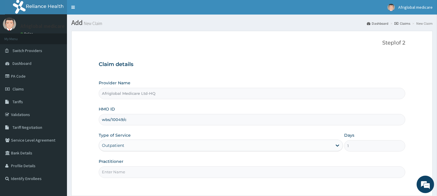
click at [125, 177] on input "Practitioner" at bounding box center [252, 172] width 307 height 11
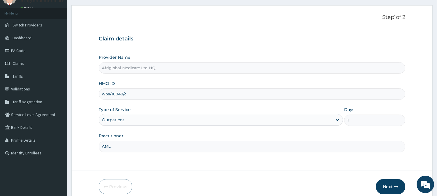
scroll to position [52, 0]
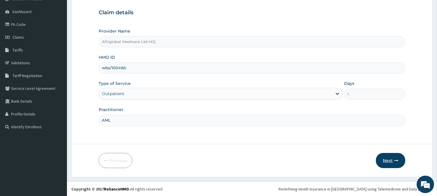
type input "AML"
click at [392, 160] on button "Next" at bounding box center [390, 160] width 29 height 15
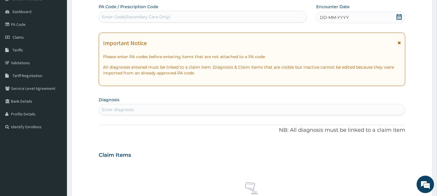
click at [181, 17] on div "Enter Code(Secondary Care Only)" at bounding box center [203, 16] width 208 height 9
paste input "PA4FEB04"
click at [108, 16] on input "PA4FEB04" at bounding box center [113, 17] width 23 height 6
type input "PA/4FEB04"
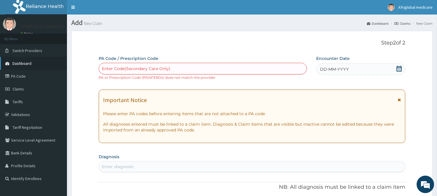
click at [36, 59] on link "Dashboard" at bounding box center [33, 63] width 67 height 13
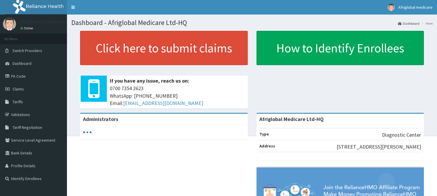
click at [29, 52] on span "Switch Providers" at bounding box center [28, 50] width 30 height 5
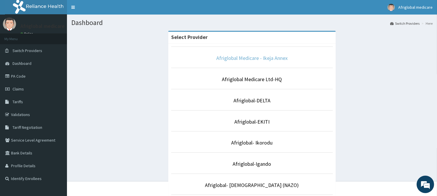
click at [250, 60] on link "Afriglobal Medicare - Ikeja Annex" at bounding box center [252, 58] width 71 height 7
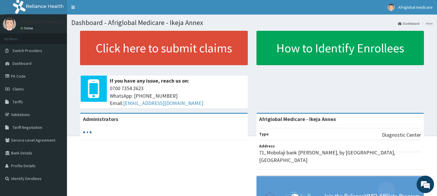
click at [238, 56] on link "Click here to submit claims" at bounding box center [164, 48] width 168 height 34
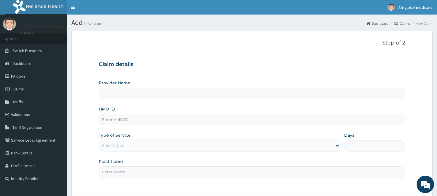
click at [161, 123] on input "HMO ID" at bounding box center [252, 119] width 307 height 11
type input "Afriglobal Medicare - Ikeja Annex"
paste input "wbs10049c"
click at [110, 120] on input "wbs10049c" at bounding box center [252, 119] width 307 height 11
click at [123, 121] on input "wbs/10049c" at bounding box center [252, 119] width 307 height 11
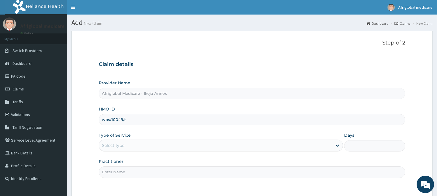
type input "wbs/10049/c"
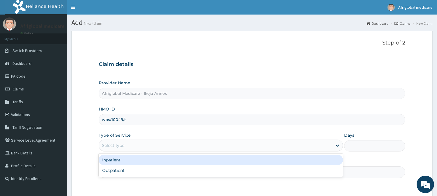
click at [130, 142] on div "Select type" at bounding box center [215, 145] width 233 height 9
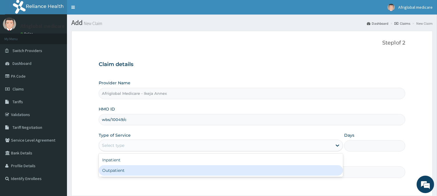
click at [126, 167] on div "Outpatient" at bounding box center [221, 171] width 245 height 10
type input "1"
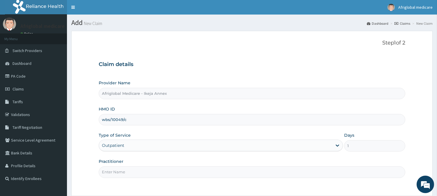
click at [126, 173] on input "Practitioner" at bounding box center [252, 172] width 307 height 11
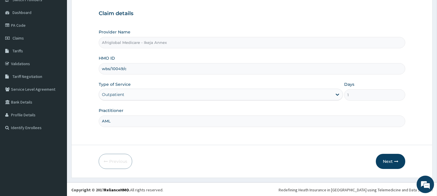
scroll to position [52, 0]
type input "AML"
click at [386, 160] on button "Next" at bounding box center [390, 160] width 29 height 15
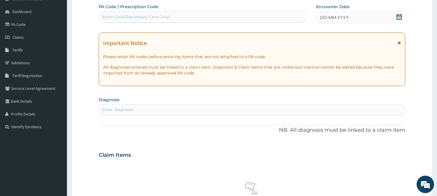
click at [184, 18] on div "Enter Code(Secondary Care Only)" at bounding box center [203, 16] width 208 height 9
paste input "PA4FEB04"
type input "PA4FEB04"
click at [108, 20] on div "PA4FEB04" at bounding box center [203, 16] width 208 height 9
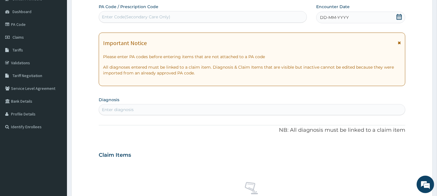
click at [107, 16] on div "Enter Code(Secondary Care Only)" at bounding box center [136, 17] width 68 height 6
paste input "PA4FEB04"
click at [107, 16] on input "PA4FEB04" at bounding box center [113, 17] width 23 height 6
type input "PA/4FEB04"
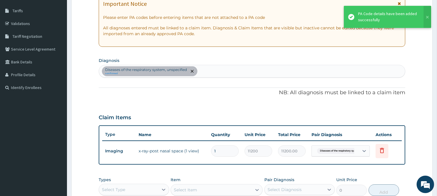
scroll to position [149, 0]
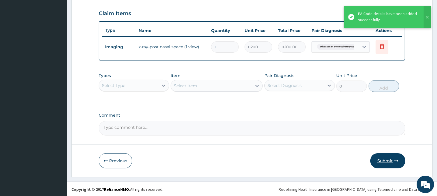
click at [388, 160] on button "Submit" at bounding box center [388, 161] width 35 height 15
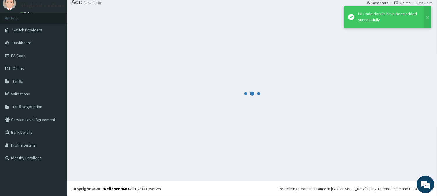
scroll to position [21, 0]
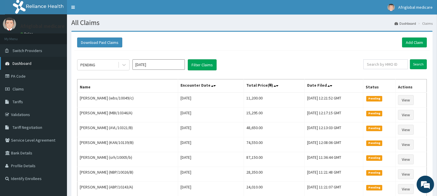
click at [15, 64] on span "Dashboard" at bounding box center [22, 63] width 19 height 5
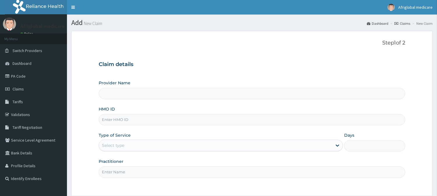
drag, startPoint x: 0, startPoint y: 0, endPoint x: 138, endPoint y: 119, distance: 181.7
click at [138, 119] on input "HMO ID" at bounding box center [252, 119] width 307 height 11
paste input "AGO10085B"
type input "AGO10085B"
type input "Afriglobal Medicare - Ikeja Annex"
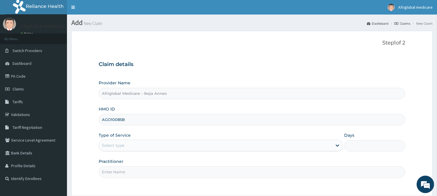
click at [112, 119] on input "AGO10085B" at bounding box center [252, 119] width 307 height 11
click at [111, 119] on input "AGO10085B" at bounding box center [252, 119] width 307 height 11
click at [110, 121] on input "AGO10085B" at bounding box center [252, 119] width 307 height 11
click at [123, 121] on input "AGO/10085B" at bounding box center [252, 119] width 307 height 11
type input "AGO/10085/B"
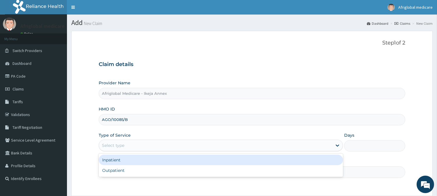
click at [127, 143] on div "Select type" at bounding box center [215, 145] width 233 height 9
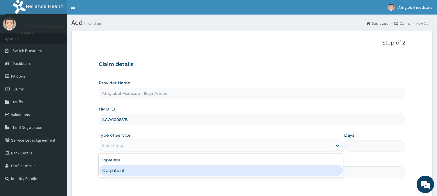
click at [127, 166] on div "Outpatient" at bounding box center [221, 171] width 245 height 10
type input "1"
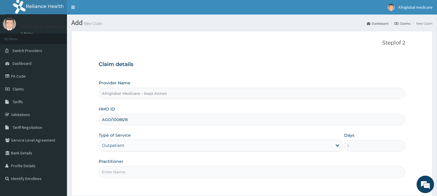
click at [127, 175] on input "Practitioner" at bounding box center [252, 172] width 307 height 11
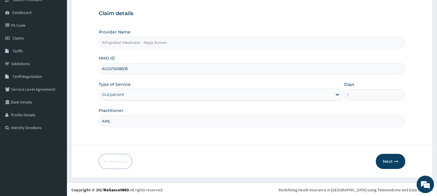
scroll to position [52, 0]
type input "AML"
click at [383, 162] on button "Next" at bounding box center [390, 160] width 29 height 15
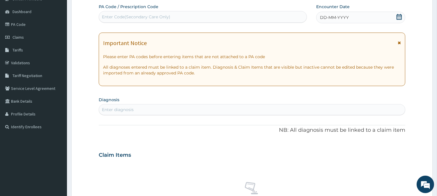
click at [166, 12] on div "Enter Code(Secondary Care Only)" at bounding box center [203, 16] width 208 height 9
paste input "PA08FCC7"
click at [107, 16] on input "PA08FCC7" at bounding box center [113, 17] width 22 height 6
type input "PA/08FCC7"
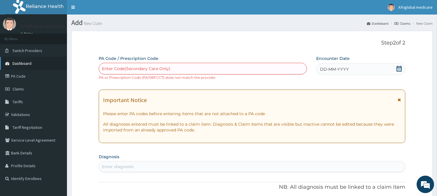
click at [24, 67] on link "Dashboard" at bounding box center [33, 63] width 67 height 13
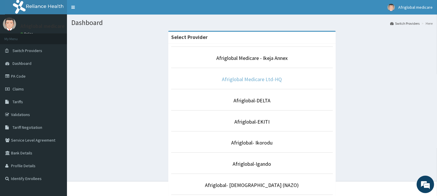
click at [233, 78] on link "Afriglobal Medicare Ltd-HQ" at bounding box center [252, 79] width 60 height 7
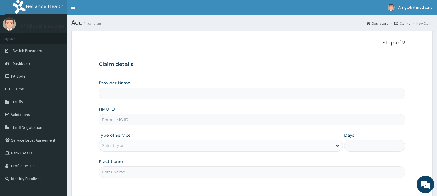
drag, startPoint x: 0, startPoint y: 0, endPoint x: 121, endPoint y: 122, distance: 171.3
click at [121, 122] on input "HMO ID" at bounding box center [252, 119] width 307 height 11
type input "Afriglobal Medicare Ltd-HQ"
paste input "AGO10085B"
click at [111, 121] on input "AGO10085B" at bounding box center [252, 119] width 307 height 11
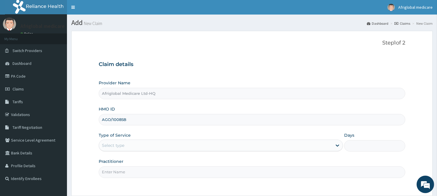
click at [121, 119] on input "AGO/10085B" at bounding box center [252, 119] width 307 height 11
click at [124, 120] on input "AGO/10085B" at bounding box center [252, 119] width 307 height 11
type input "AGO/10085/B"
click at [126, 144] on div "Select type" at bounding box center [215, 145] width 233 height 9
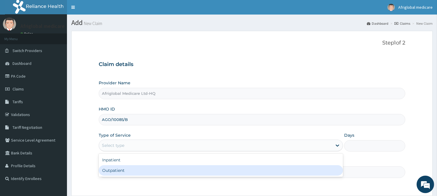
click at [128, 171] on div "Outpatient" at bounding box center [221, 171] width 245 height 10
type input "1"
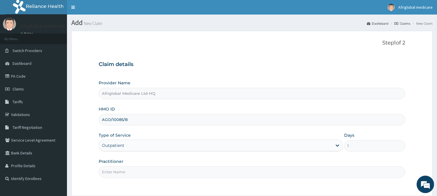
click at [129, 173] on input "Practitioner" at bounding box center [252, 172] width 307 height 11
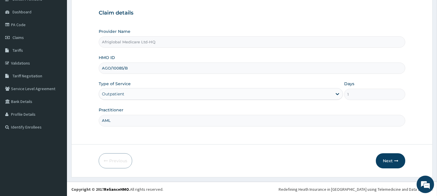
scroll to position [52, 0]
type input "AML"
click at [399, 159] on button "Next" at bounding box center [390, 160] width 29 height 15
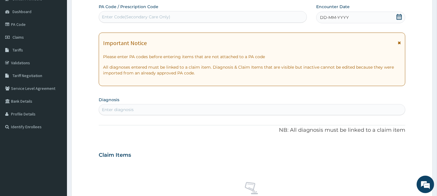
click at [166, 17] on div "Enter Code(Secondary Care Only)" at bounding box center [136, 17] width 68 height 6
paste input "PA08FCC7"
click at [106, 19] on input "PA08FCC7" at bounding box center [113, 17] width 22 height 6
click at [107, 17] on input "PA08FCC7" at bounding box center [113, 17] width 22 height 6
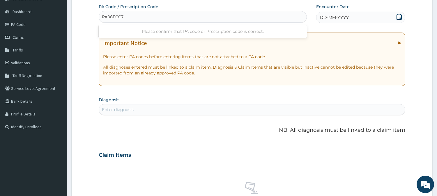
type input "PA/08FCC7"
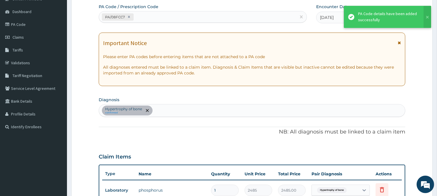
scroll to position [164, 0]
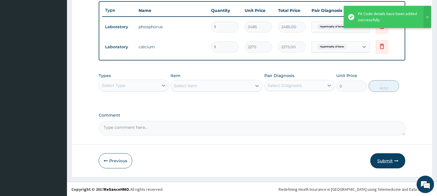
click at [382, 161] on button "Submit" at bounding box center [388, 161] width 35 height 15
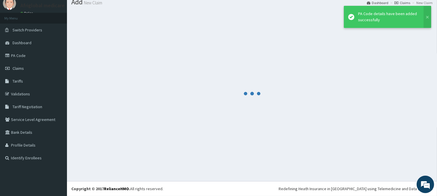
scroll to position [21, 0]
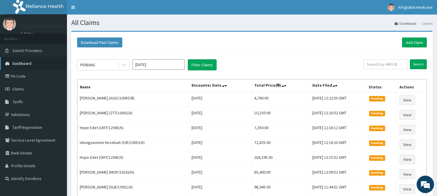
click at [31, 65] on link "Dashboard" at bounding box center [33, 63] width 67 height 13
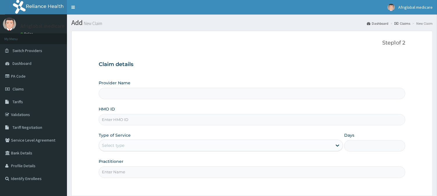
drag, startPoint x: 0, startPoint y: 0, endPoint x: 133, endPoint y: 118, distance: 178.0
click at [133, 118] on input "HMO ID" at bounding box center [252, 119] width 307 height 11
paste input "IML10016A"
type input "IML10016A"
click at [108, 119] on input "IML10016A" at bounding box center [252, 119] width 307 height 11
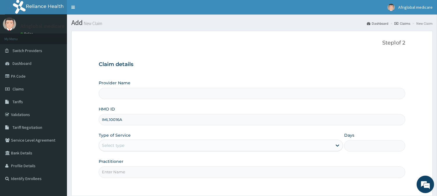
type input "Afriglobal Medicare Ltd-HQ"
click at [121, 121] on input "IML/10016A" at bounding box center [252, 119] width 307 height 11
type input "IML/10016/A"
click at [127, 142] on div "Select type" at bounding box center [215, 145] width 233 height 9
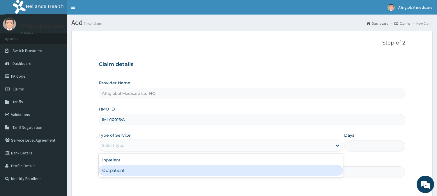
click at [127, 170] on div "Outpatient" at bounding box center [221, 171] width 245 height 10
type input "1"
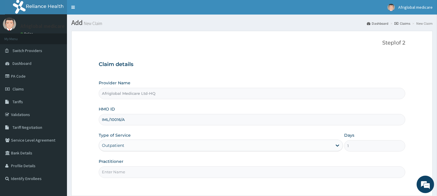
click at [129, 174] on input "Practitioner" at bounding box center [252, 172] width 307 height 11
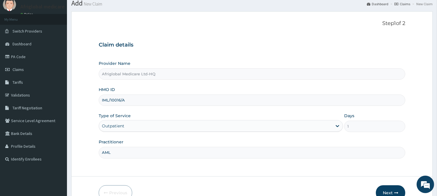
scroll to position [52, 0]
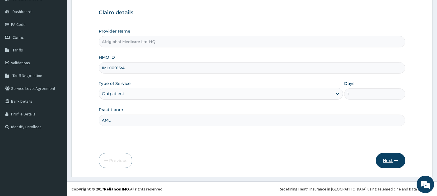
type input "AML"
click at [403, 159] on button "Next" at bounding box center [390, 160] width 29 height 15
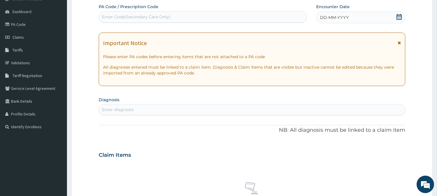
click at [171, 16] on div "Enter Code(Secondary Care Only)" at bounding box center [203, 16] width 208 height 9
paste input "APPROVED PA57526D"
click at [127, 17] on input "APPROVED PA57526D" at bounding box center [125, 17] width 46 height 6
click at [108, 17] on input "PA57526D" at bounding box center [112, 17] width 21 height 6
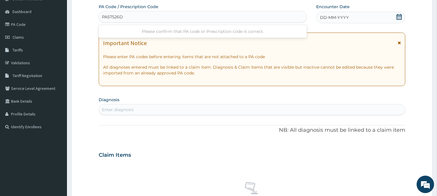
type input "PA/57526D"
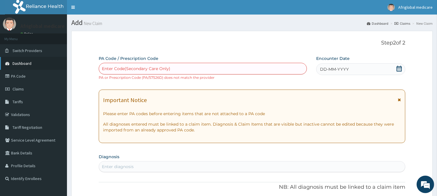
click at [29, 65] on span "Dashboard" at bounding box center [22, 63] width 19 height 5
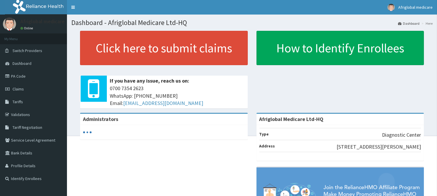
click at [25, 50] on span "Switch Providers" at bounding box center [28, 50] width 30 height 5
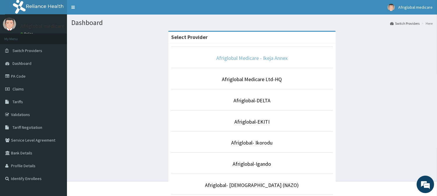
click at [245, 57] on link "Afriglobal Medicare - Ikeja Annex" at bounding box center [252, 58] width 71 height 7
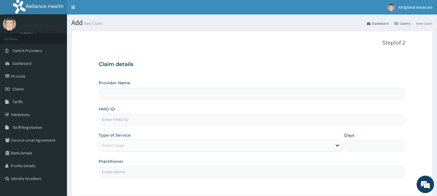
click at [116, 122] on input "HMO ID" at bounding box center [252, 119] width 307 height 11
paste input "APPROVED PA57526D"
type input "APPROVED PA57526D"
type input "Afriglobal Medicare - Ikeja Annex"
paste input "IML10016A"
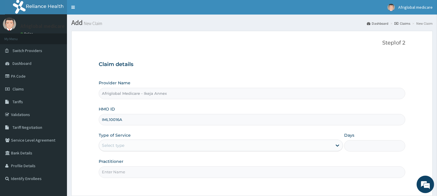
click at [109, 121] on input "IML10016A" at bounding box center [252, 119] width 307 height 11
click at [121, 120] on input "IML/10016A" at bounding box center [252, 119] width 307 height 11
type input "IML/10016/A"
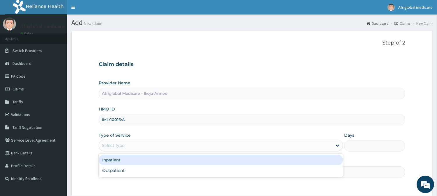
drag, startPoint x: 122, startPoint y: 142, endPoint x: 122, endPoint y: 154, distance: 11.7
click at [122, 144] on div "Select type" at bounding box center [215, 145] width 233 height 9
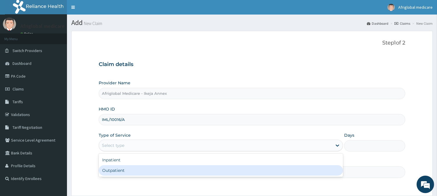
click at [121, 171] on div "Outpatient" at bounding box center [221, 171] width 245 height 10
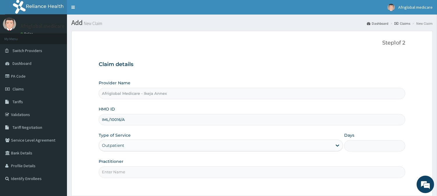
type input "1"
click at [121, 172] on input "Practitioner" at bounding box center [252, 172] width 307 height 11
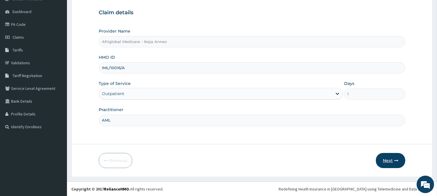
type input "AML"
click at [381, 159] on button "Next" at bounding box center [390, 160] width 29 height 15
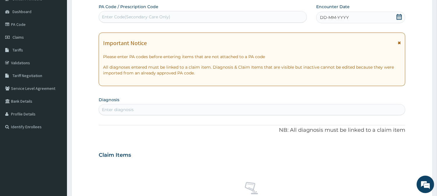
click at [176, 20] on div "Enter Code(Secondary Care Only)" at bounding box center [203, 16] width 208 height 9
paste input "APPROVED PA57526D"
click at [127, 17] on input "APPROVED PA57526D" at bounding box center [125, 17] width 46 height 6
click at [109, 17] on input "PA57526D" at bounding box center [112, 17] width 21 height 6
type input "PA/57526D"
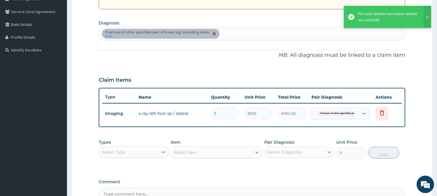
scroll to position [149, 0]
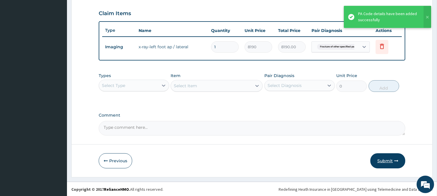
click at [401, 160] on button "Submit" at bounding box center [388, 161] width 35 height 15
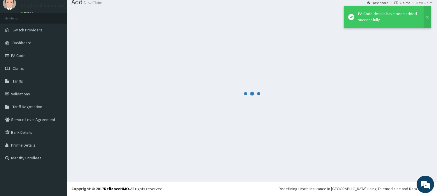
scroll to position [21, 0]
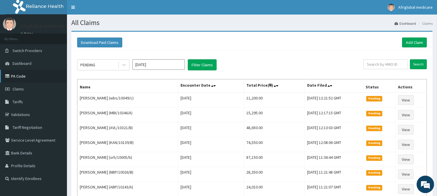
click at [23, 81] on link "PA Code" at bounding box center [33, 76] width 67 height 13
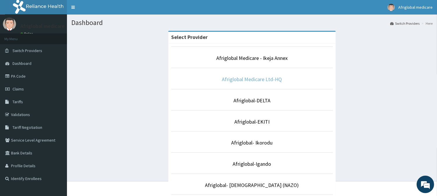
click at [252, 79] on link "Afriglobal Medicare Ltd-HQ" at bounding box center [252, 79] width 60 height 7
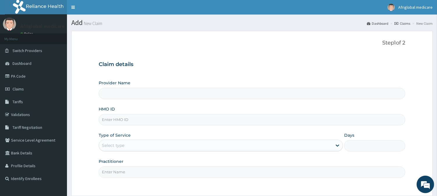
click at [147, 119] on input "HMO ID" at bounding box center [252, 119] width 307 height 11
type input "Afriglobal Medicare Ltd-HQ"
paste input "CSW/10032/A"
type input "CSW/10032/A"
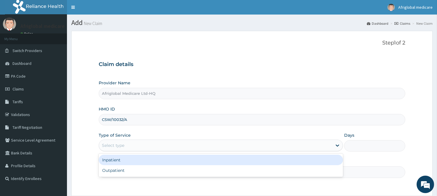
click at [129, 143] on div "Select type" at bounding box center [215, 145] width 233 height 9
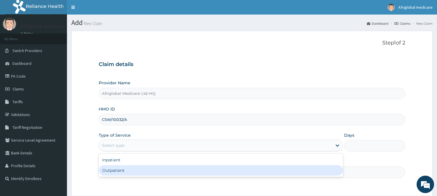
click at [128, 169] on div "Inpatient Outpatient" at bounding box center [221, 165] width 245 height 23
click at [128, 169] on div "Outpatient" at bounding box center [221, 171] width 245 height 10
type input "1"
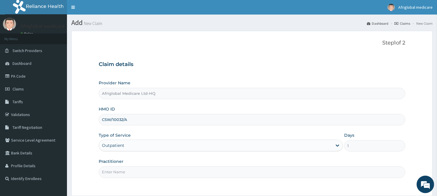
click at [125, 173] on input "Practitioner" at bounding box center [252, 172] width 307 height 11
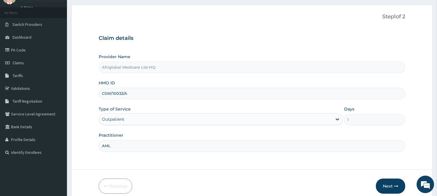
scroll to position [52, 0]
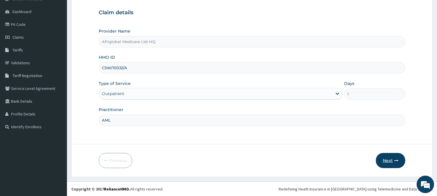
type input "AML"
click at [385, 157] on button "Next" at bounding box center [390, 160] width 29 height 15
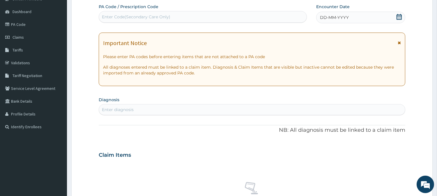
click at [176, 17] on div "Enter Code(Secondary Care Only)" at bounding box center [203, 16] width 208 height 9
paste input "PA/4240BD"
type input "PA/4240BD"
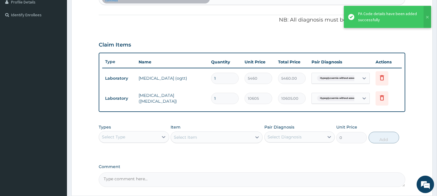
scroll to position [0, 0]
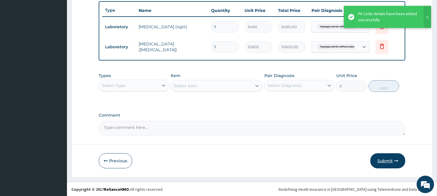
click at [381, 154] on button "Submit" at bounding box center [388, 161] width 35 height 15
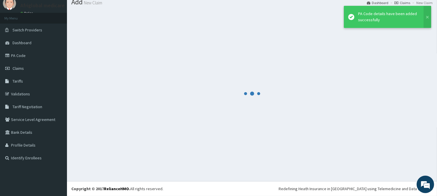
scroll to position [21, 0]
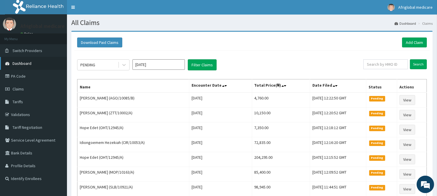
click at [13, 65] on span "Dashboard" at bounding box center [22, 63] width 19 height 5
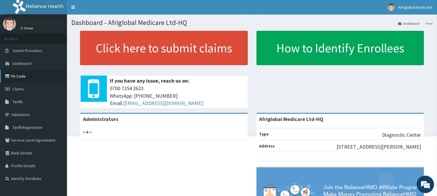
click at [13, 78] on link "PA Code" at bounding box center [33, 76] width 67 height 13
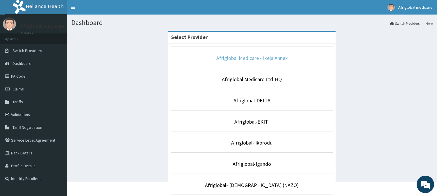
click at [270, 56] on link "Afriglobal Medicare - Ikeja Annex" at bounding box center [252, 58] width 71 height 7
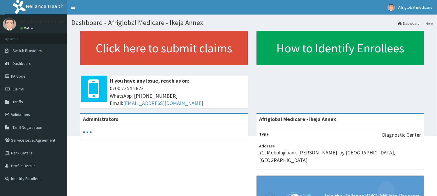
click at [9, 76] on icon at bounding box center [8, 76] width 6 height 4
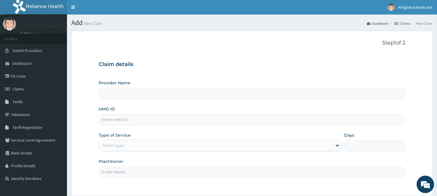
click at [115, 119] on input "HMO ID" at bounding box center [252, 119] width 307 height 11
paste input "ALY/10057/A"
type input "ALY/10057/A"
type input "Afriglobal Medicare - Ikeja Annex"
click at [117, 142] on div "Select type" at bounding box center [215, 145] width 233 height 9
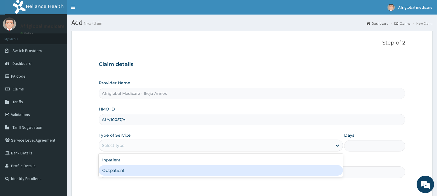
click at [117, 173] on div "Outpatient" at bounding box center [221, 171] width 245 height 10
type input "1"
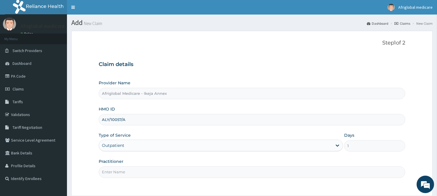
click at [117, 173] on input "Practitioner" at bounding box center [252, 172] width 307 height 11
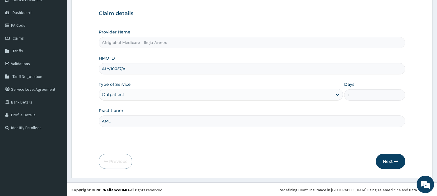
scroll to position [52, 0]
type input "AML"
click at [383, 161] on button "Next" at bounding box center [390, 160] width 29 height 15
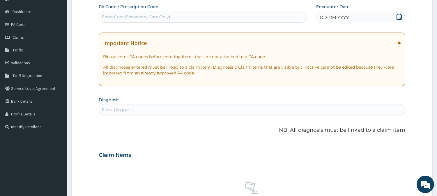
click at [171, 15] on div "Enter Code(Secondary Care Only)" at bounding box center [203, 16] width 208 height 9
paste input "PA/B5924F"
type input "PA/B5924F"
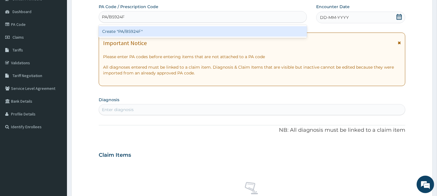
click at [129, 31] on div "Create "PA/B5924F"" at bounding box center [203, 31] width 208 height 10
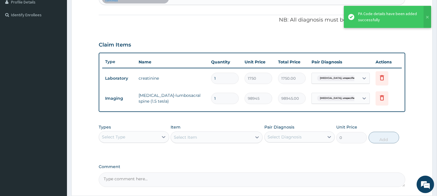
scroll to position [0, 0]
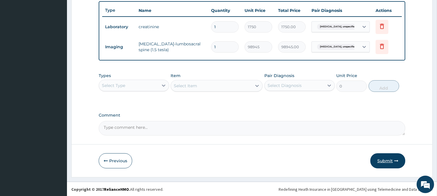
click at [379, 161] on button "Submit" at bounding box center [388, 161] width 35 height 15
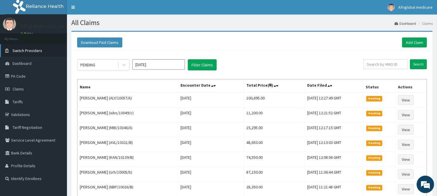
click at [34, 50] on span "Switch Providers" at bounding box center [28, 50] width 30 height 5
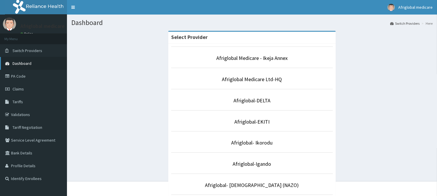
click at [30, 65] on span "Dashboard" at bounding box center [22, 63] width 19 height 5
click at [240, 79] on link "Afriglobal Medicare Ltd-HQ" at bounding box center [252, 79] width 60 height 7
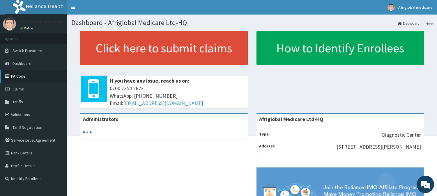
click at [22, 74] on link "PA Code" at bounding box center [33, 76] width 67 height 13
click at [20, 54] on link "Switch Providers" at bounding box center [33, 50] width 67 height 13
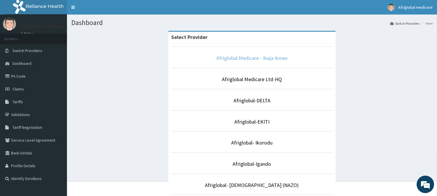
click at [265, 61] on link "Afriglobal Medicare - Ikeja Annex" at bounding box center [252, 58] width 71 height 7
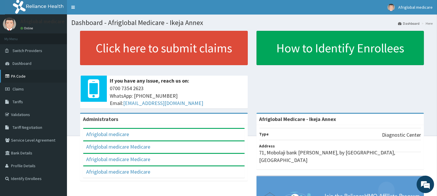
click at [25, 76] on link "PA Code" at bounding box center [33, 76] width 67 height 13
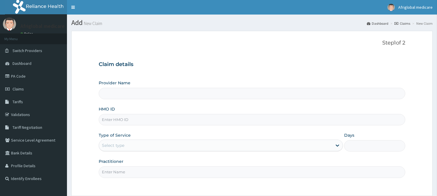
drag, startPoint x: 0, startPoint y: 0, endPoint x: 145, endPoint y: 122, distance: 189.3
click at [145, 122] on input "HMO ID" at bounding box center [252, 119] width 307 height 11
paste input "oht/12945/b"
type input "oht/12945/b"
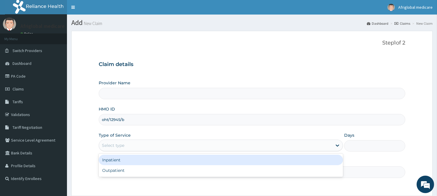
click at [128, 142] on div "Select type" at bounding box center [215, 145] width 233 height 9
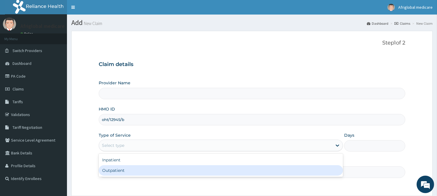
type input "Afriglobal Medicare - Ikeja Annex"
click at [126, 172] on div "Outpatient" at bounding box center [221, 171] width 245 height 10
type input "1"
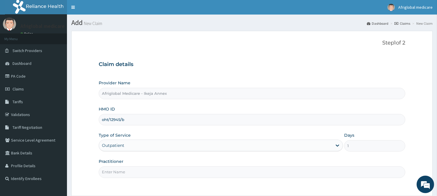
click at [126, 175] on input "Practitioner" at bounding box center [252, 172] width 307 height 11
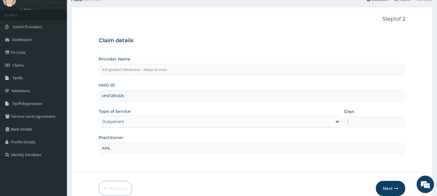
scroll to position [52, 0]
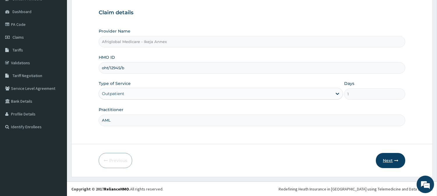
type input "AML"
click at [379, 162] on button "Next" at bounding box center [390, 160] width 29 height 15
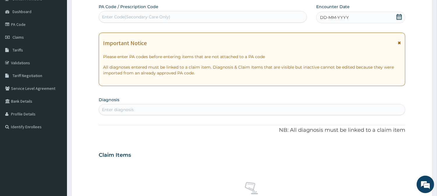
click at [171, 15] on div "Enter Code(Secondary Care Only)" at bounding box center [203, 16] width 208 height 9
paste input "PA/A43FDE"
type input "PA/A43FDE"
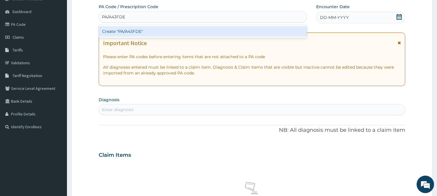
click at [133, 33] on div "Create "PA/A43FDE"" at bounding box center [203, 31] width 208 height 10
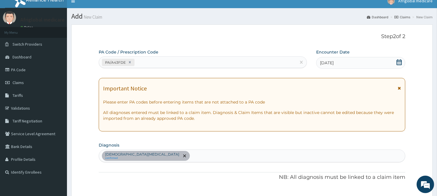
scroll to position [0, 0]
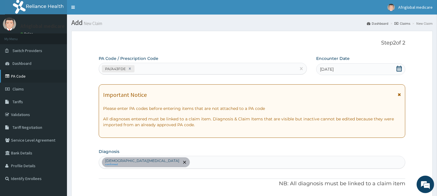
click at [15, 74] on link "PA Code" at bounding box center [33, 76] width 67 height 13
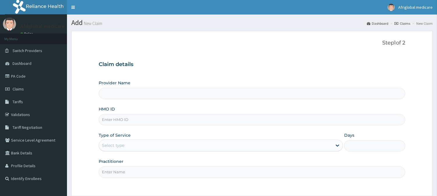
click at [138, 119] on input "HMO ID" at bounding box center [252, 119] width 307 height 11
type input "Afriglobal Medicare - Ikeja Annex"
paste input "oht/12945/b"
type input "oht/12945/b"
click at [129, 147] on div "Select type" at bounding box center [215, 145] width 233 height 9
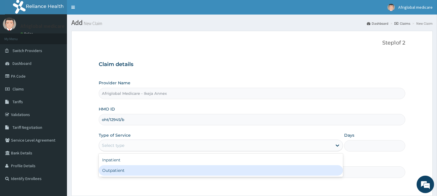
drag, startPoint x: 131, startPoint y: 165, endPoint x: 131, endPoint y: 168, distance: 3.9
click at [131, 168] on div "Inpatient Outpatient" at bounding box center [221, 165] width 245 height 23
click at [131, 168] on div "Outpatient" at bounding box center [221, 171] width 245 height 10
type input "1"
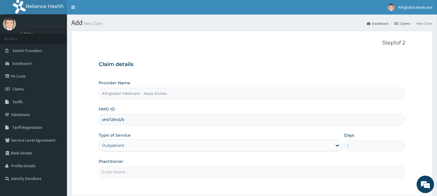
click at [131, 171] on input "Practitioner" at bounding box center [252, 172] width 307 height 11
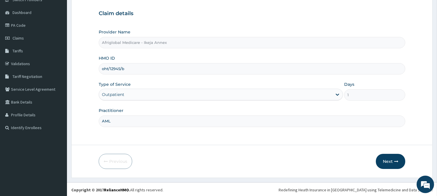
scroll to position [52, 0]
type input "AML"
click at [395, 159] on icon "button" at bounding box center [397, 161] width 4 height 4
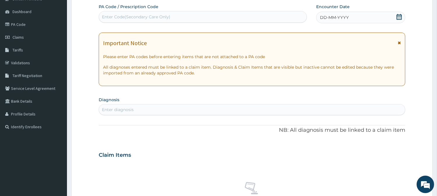
click at [194, 18] on div "Enter Code(Secondary Care Only)" at bounding box center [203, 16] width 208 height 9
paste input "PA/A43FDE"
type input "PA/A43FDE"
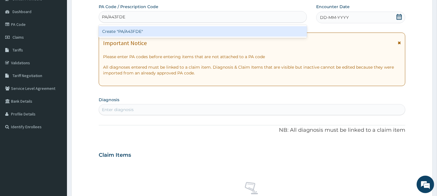
click at [130, 34] on div "Create "PA/A43FDE"" at bounding box center [203, 31] width 208 height 10
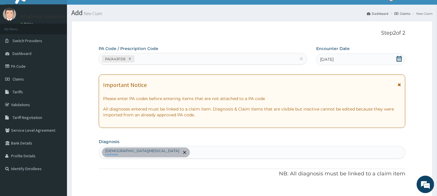
scroll to position [0, 0]
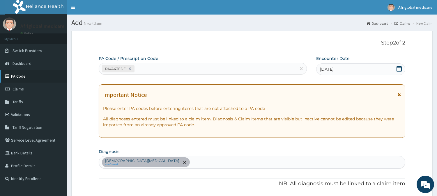
click at [22, 71] on link "PA Code" at bounding box center [33, 76] width 67 height 13
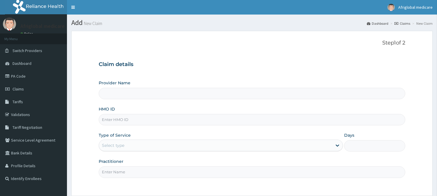
drag, startPoint x: 0, startPoint y: 0, endPoint x: 154, endPoint y: 125, distance: 198.1
click at [154, 125] on input "HMO ID" at bounding box center [252, 119] width 307 height 11
paste input "oht/12945/b"
type input "oht/12945/b"
type input "Afriglobal Medicare - Ikeja Annex"
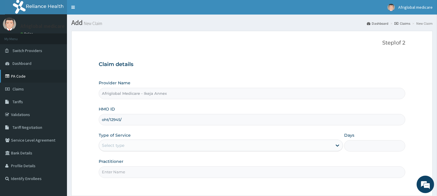
type input "oht/12945/"
click at [26, 76] on link "PA Code" at bounding box center [33, 76] width 67 height 13
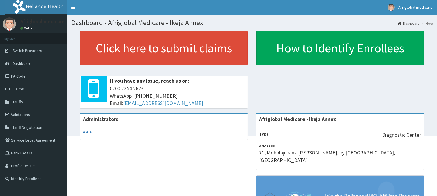
click at [28, 49] on span "Switch Providers" at bounding box center [28, 50] width 30 height 5
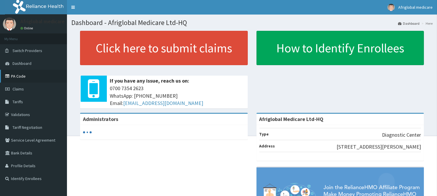
click at [21, 80] on link "PA Code" at bounding box center [33, 76] width 67 height 13
